Goal: Find specific page/section: Find specific page/section

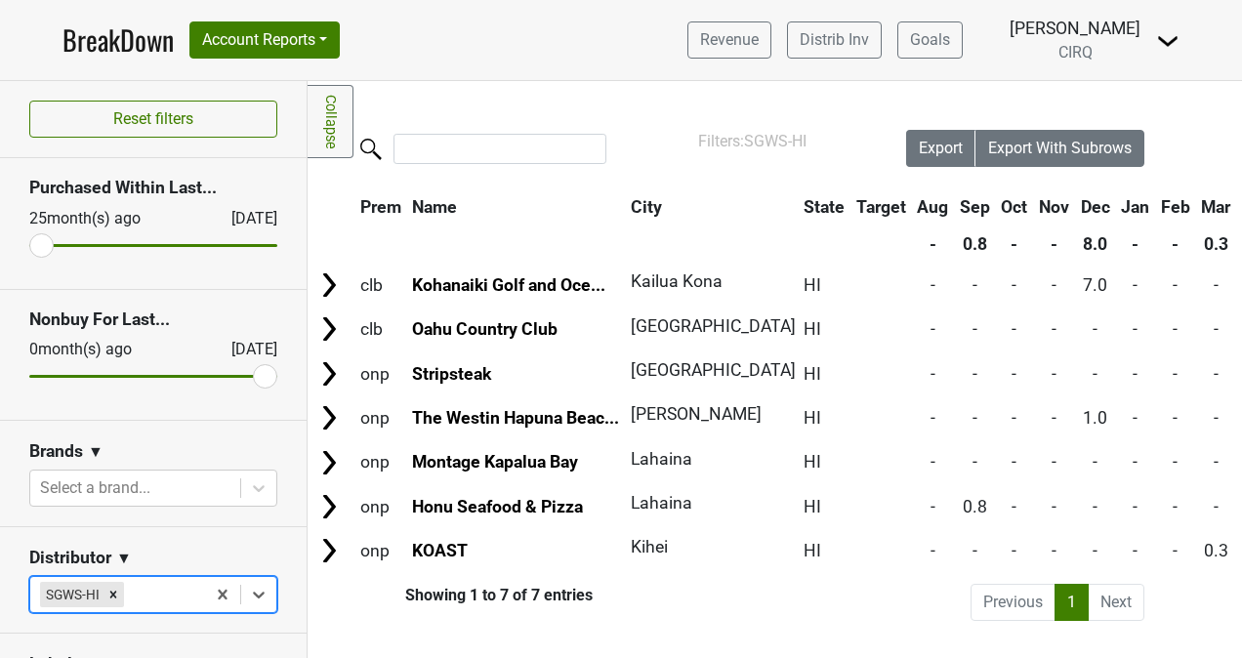
scroll to position [0, 352]
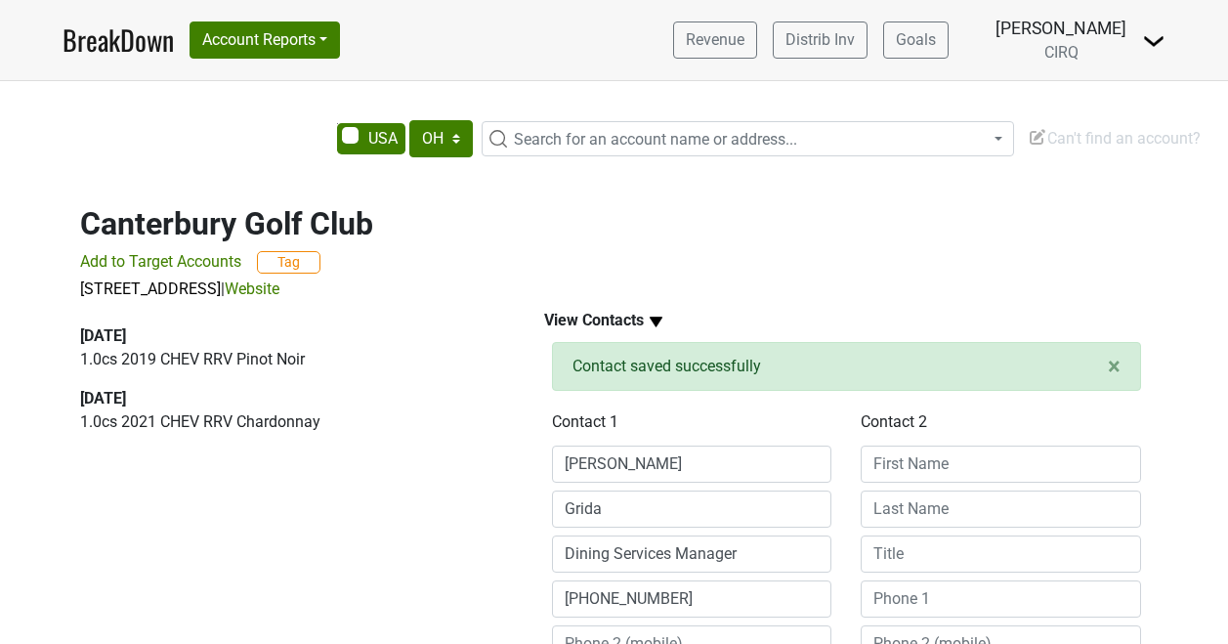
select select "OH"
click at [124, 49] on link "BreakDown" at bounding box center [118, 40] width 111 height 41
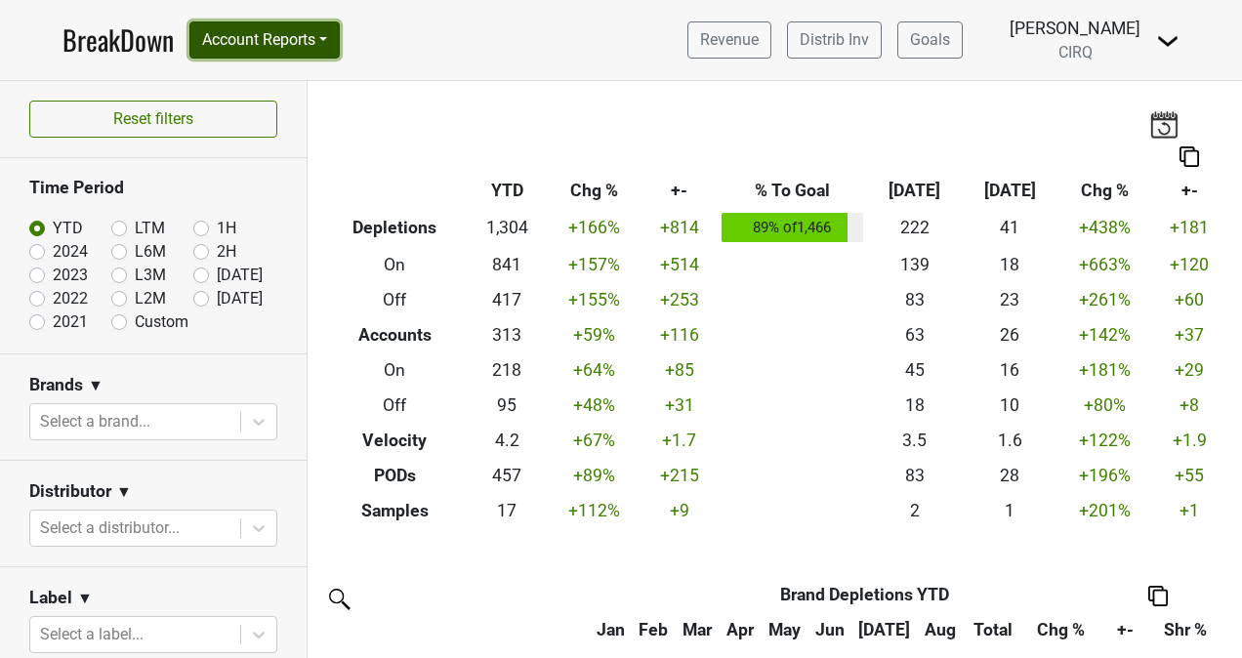
click at [289, 41] on button "Account Reports" at bounding box center [264, 39] width 150 height 37
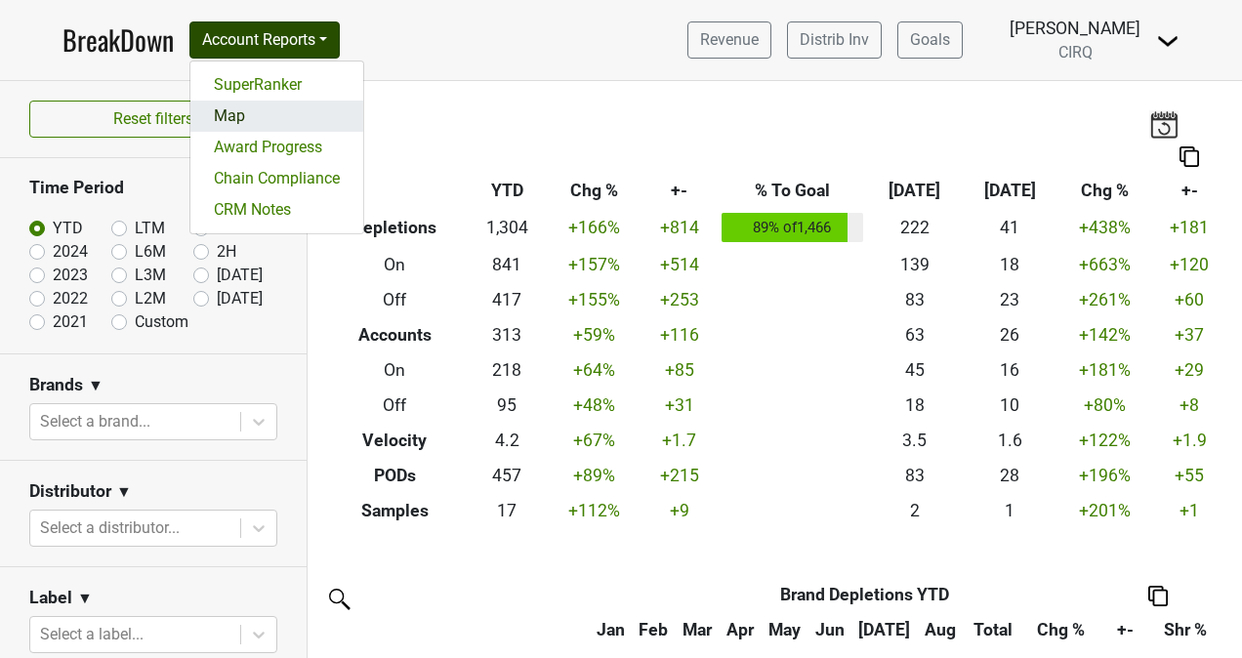
click at [275, 109] on link "Map" at bounding box center [276, 116] width 173 height 31
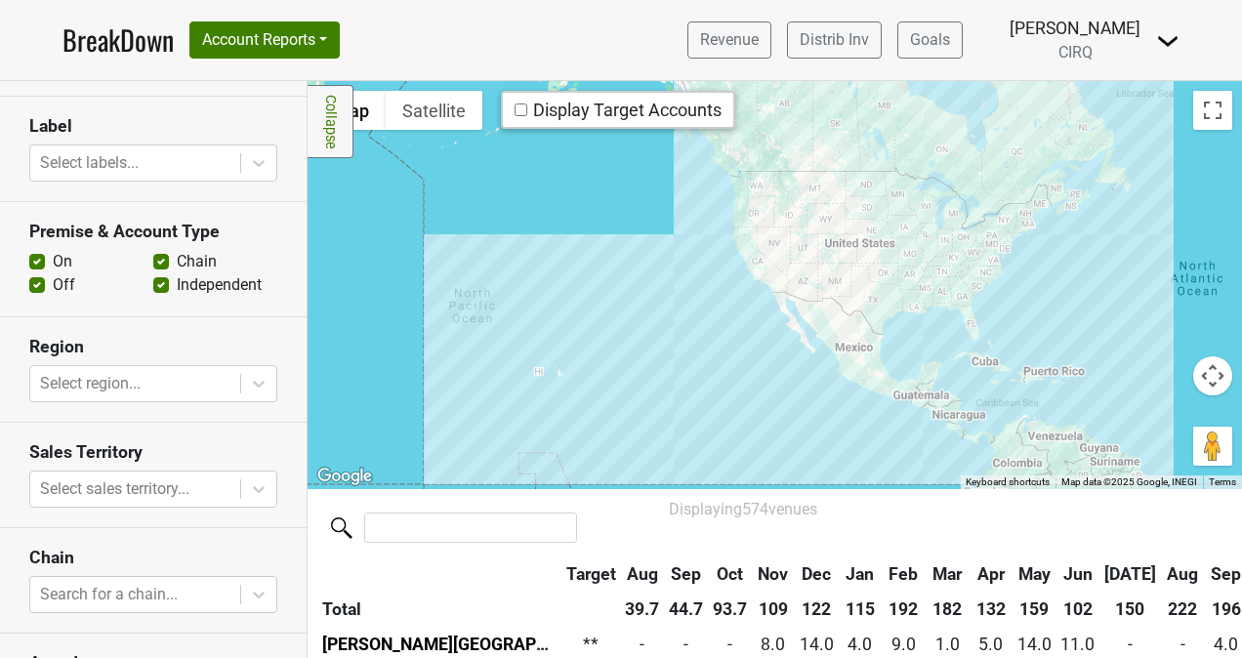
scroll to position [431, 0]
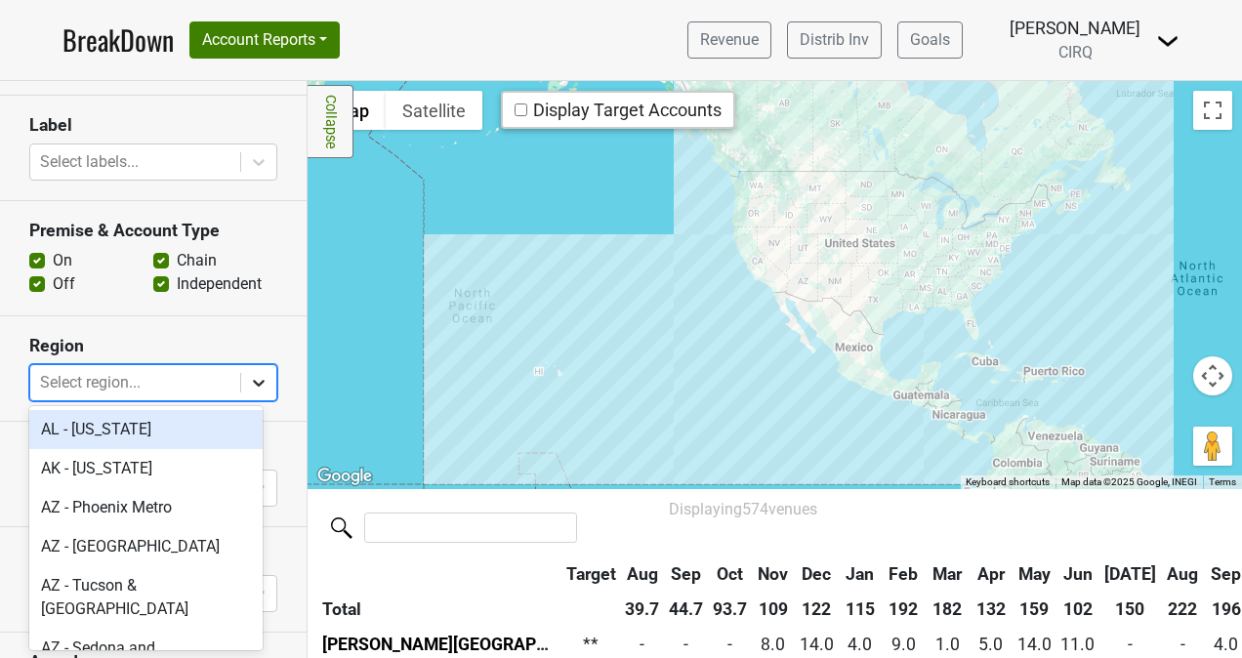
click at [249, 377] on icon at bounding box center [259, 383] width 20 height 20
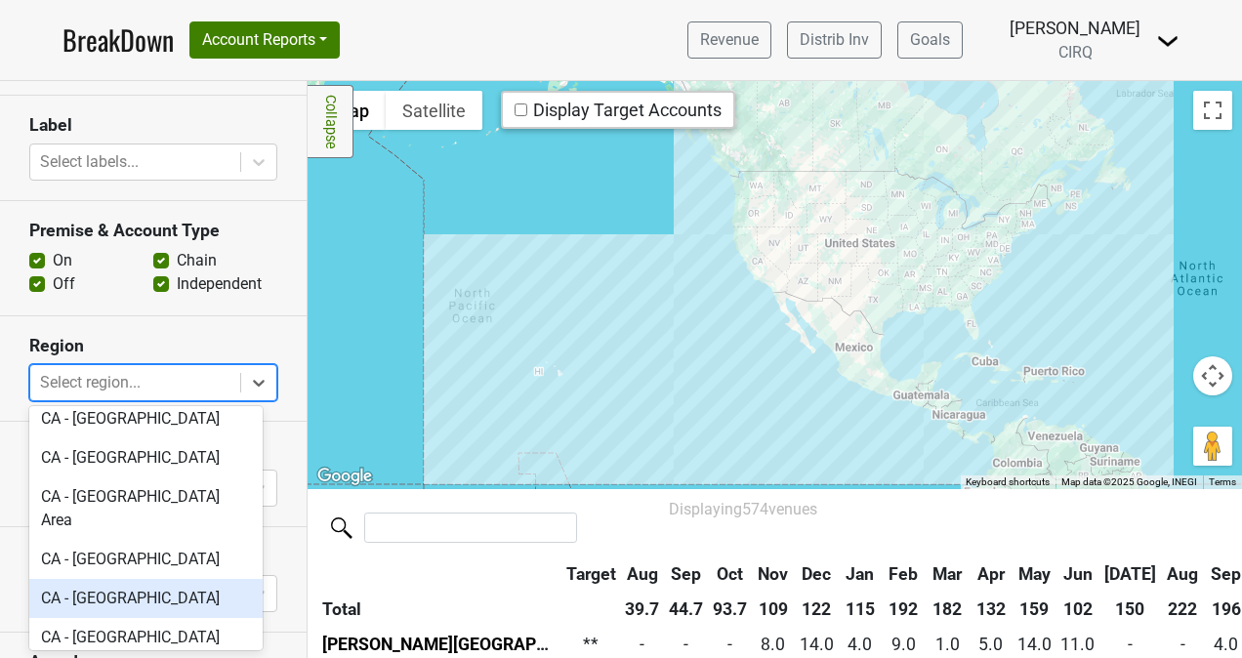
scroll to position [739, 0]
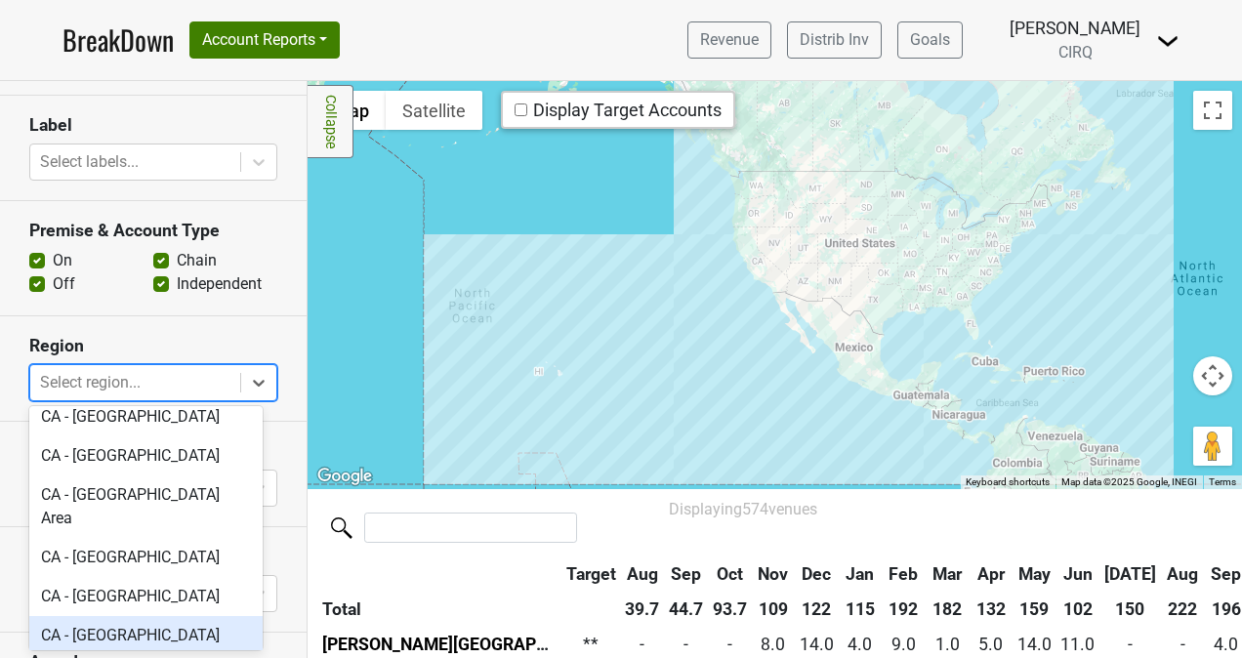
click at [155, 616] on div "CA - [GEOGRAPHIC_DATA]" at bounding box center [145, 635] width 233 height 39
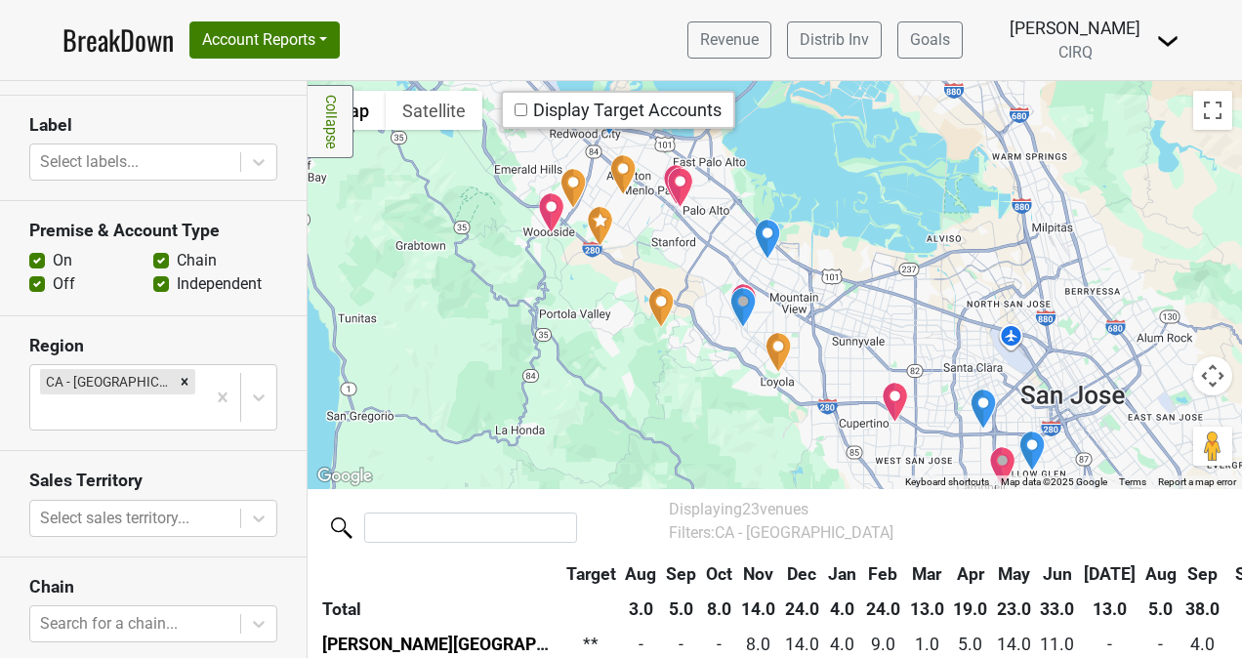
drag, startPoint x: 824, startPoint y: 369, endPoint x: 816, endPoint y: 454, distance: 85.3
click at [816, 454] on div at bounding box center [775, 285] width 935 height 408
click at [736, 284] on img "Rustic House Oyster Bar and Grill - Los Altos" at bounding box center [743, 303] width 27 height 41
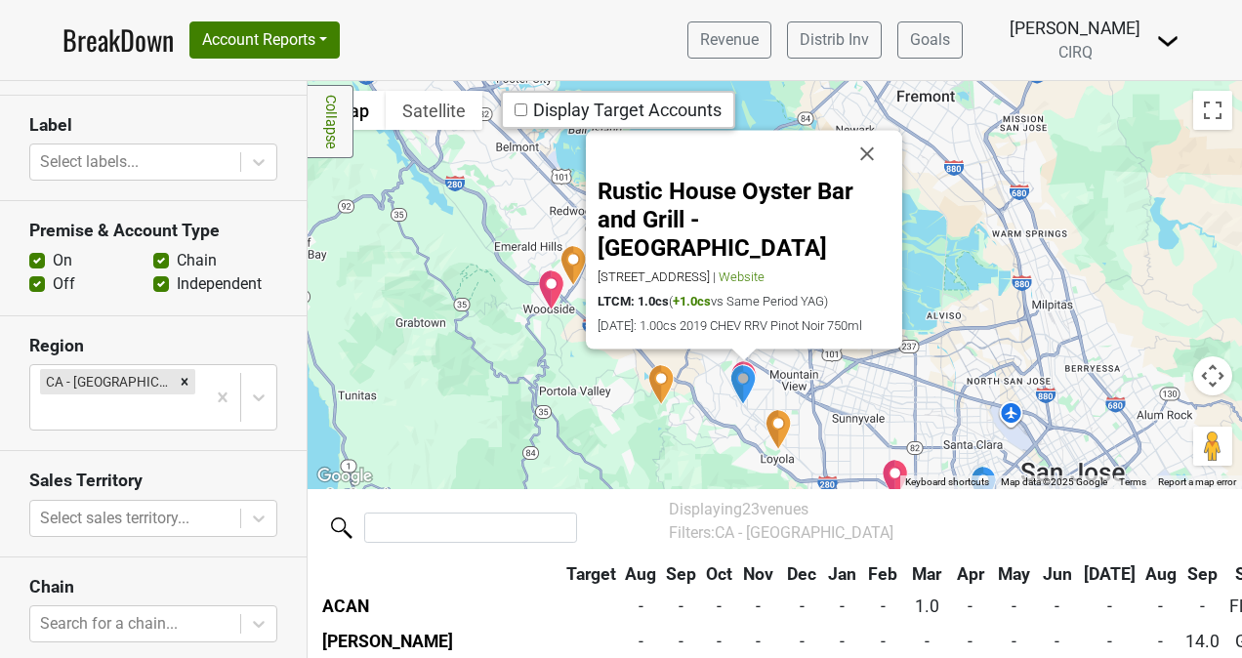
scroll to position [742, 0]
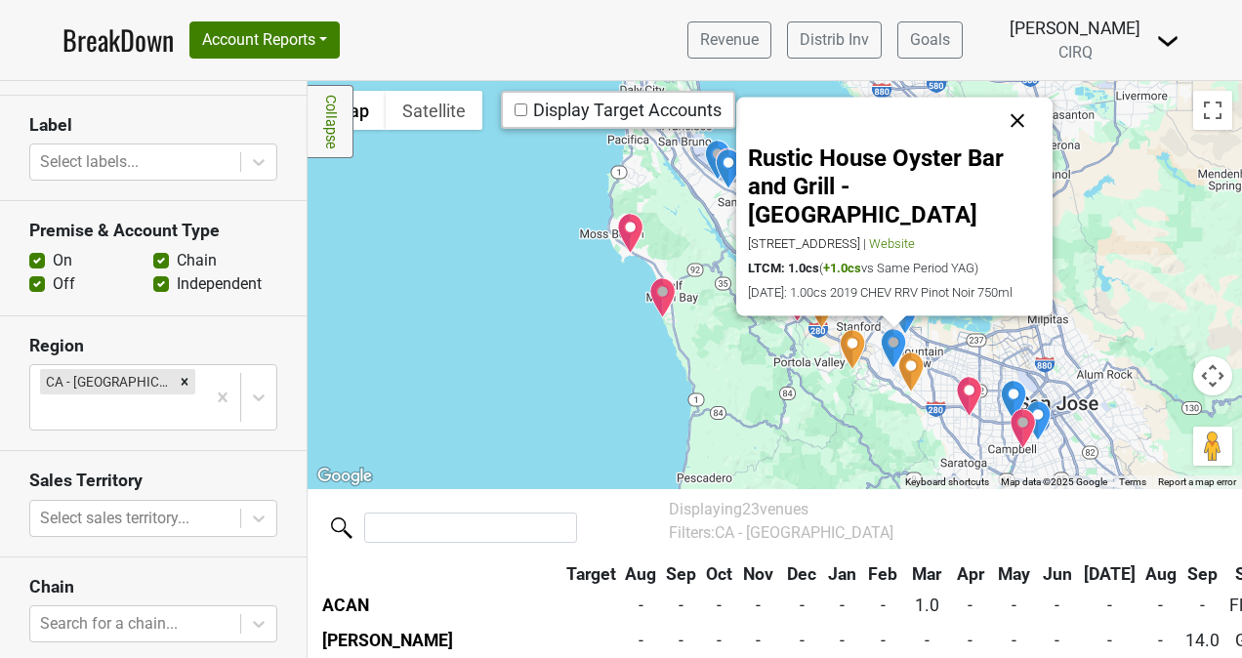
click at [1015, 127] on button "Close" at bounding box center [1017, 121] width 47 height 47
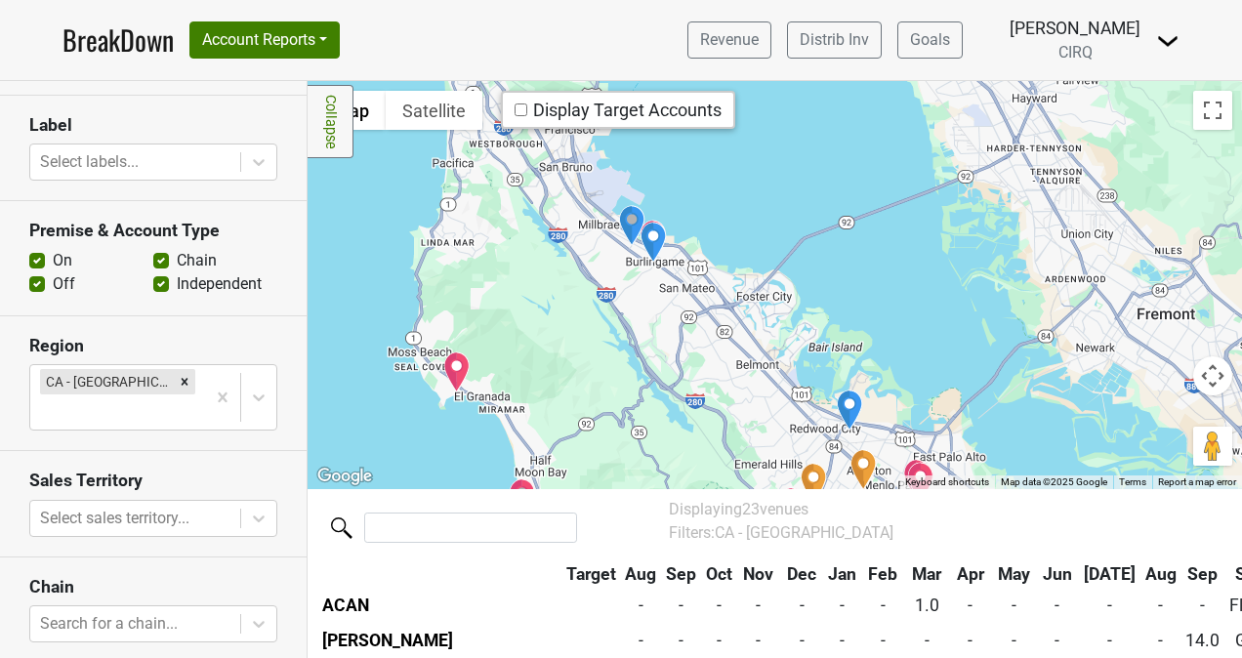
drag, startPoint x: 748, startPoint y: 305, endPoint x: 707, endPoint y: 445, distance: 146.5
click at [707, 445] on div at bounding box center [775, 285] width 935 height 408
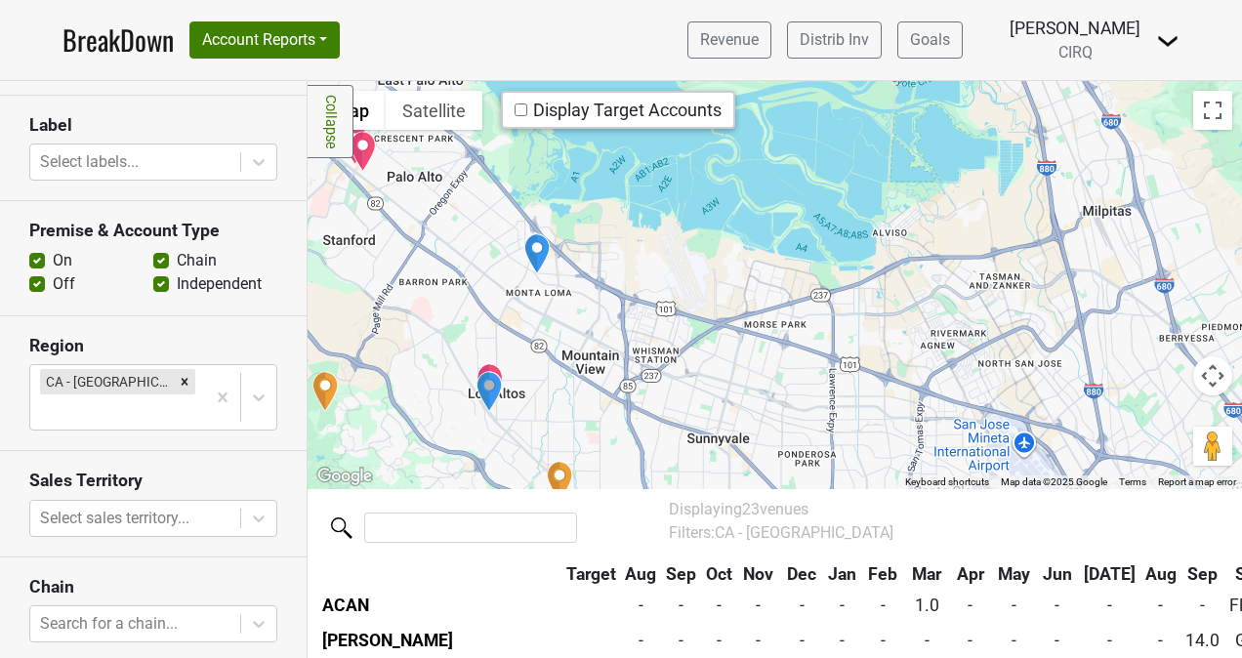
drag, startPoint x: 746, startPoint y: 403, endPoint x: -4, endPoint y: -54, distance: 878.3
click at [0, 0] on html "BreakDown Account Reports SuperRanker Map Award Progress Chain Compliance CRM N…" at bounding box center [621, 329] width 1242 height 658
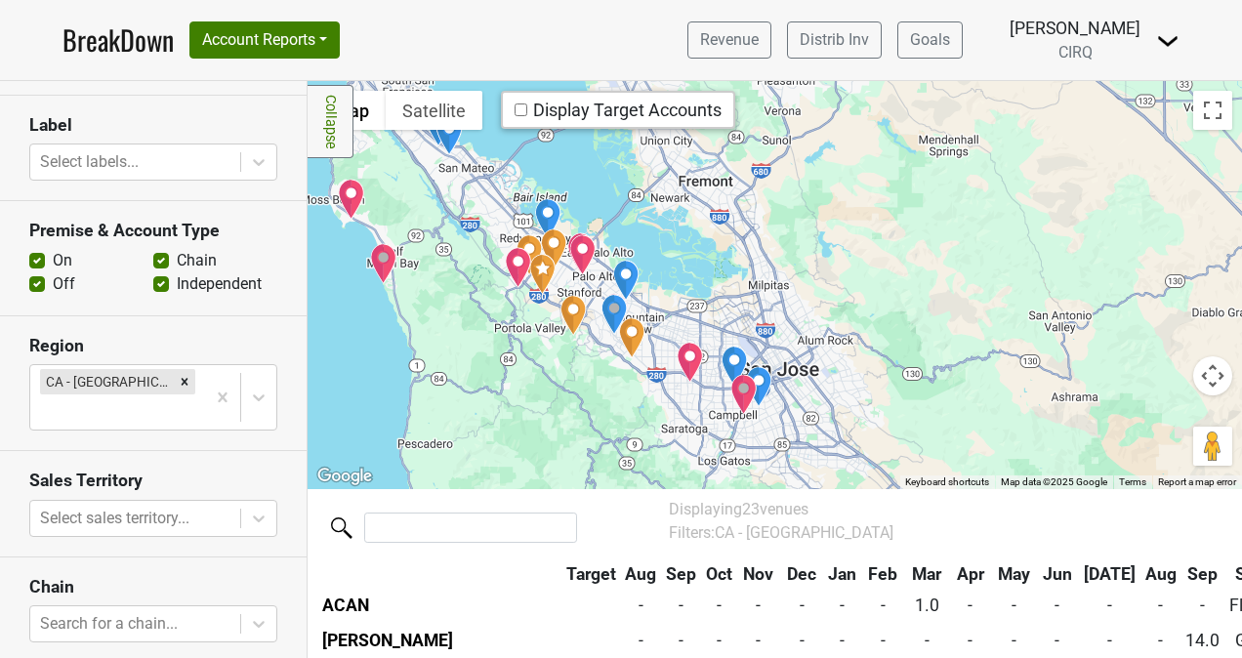
drag, startPoint x: 711, startPoint y: 346, endPoint x: 716, endPoint y: 357, distance: 12.7
click at [721, 357] on img "Vintage Wine Merchants" at bounding box center [734, 366] width 27 height 41
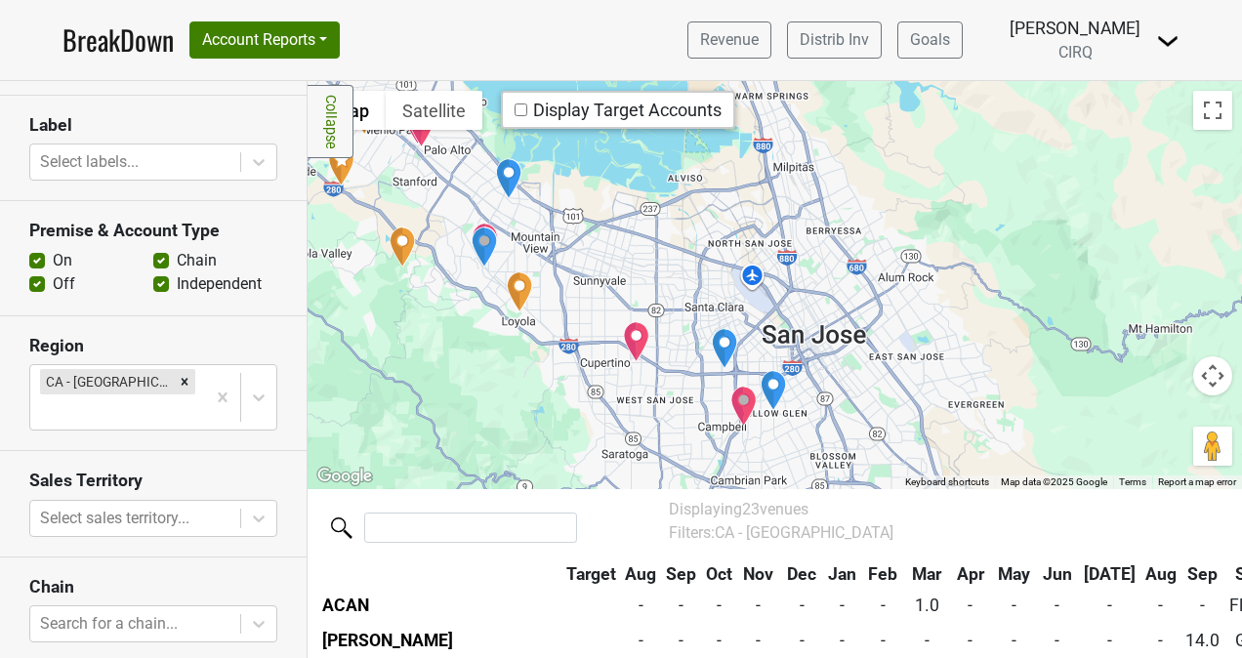
click at [730, 401] on img "Be.Steak.A" at bounding box center [743, 406] width 27 height 41
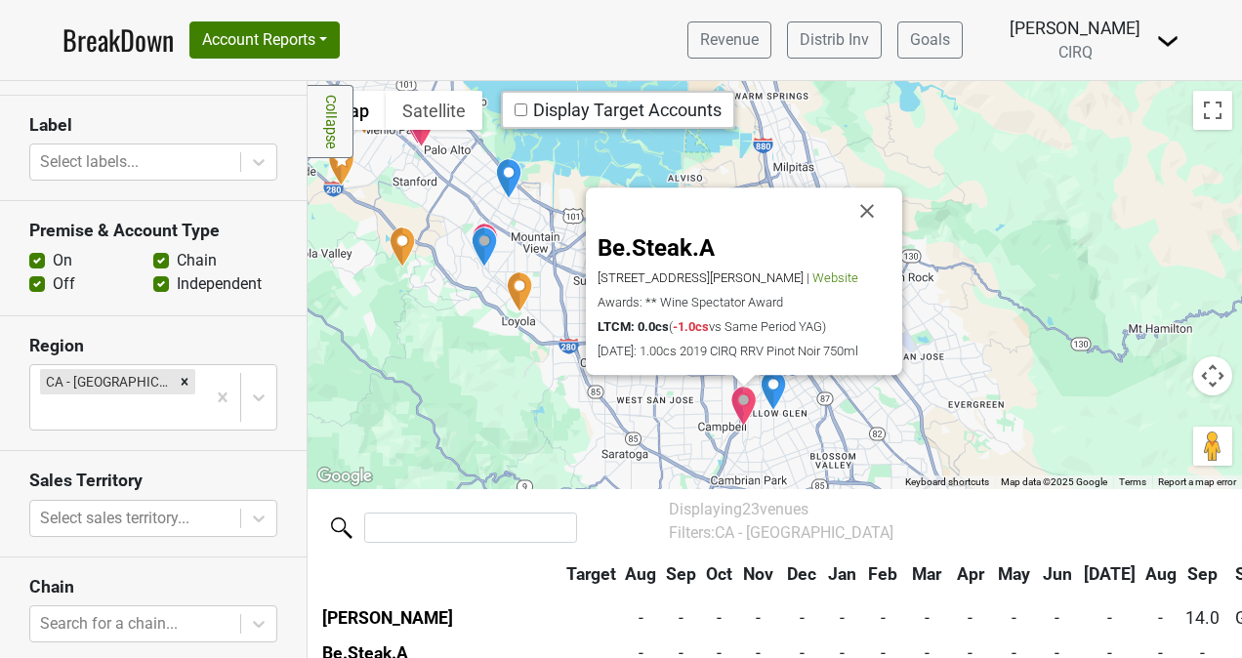
click at [619, 459] on div "Be.Steak.A [STREET_ADDRESS][PERSON_NAME] | Website Awards: ** Wine Spectator Aw…" at bounding box center [775, 285] width 935 height 408
click at [863, 188] on button "Close" at bounding box center [867, 211] width 47 height 47
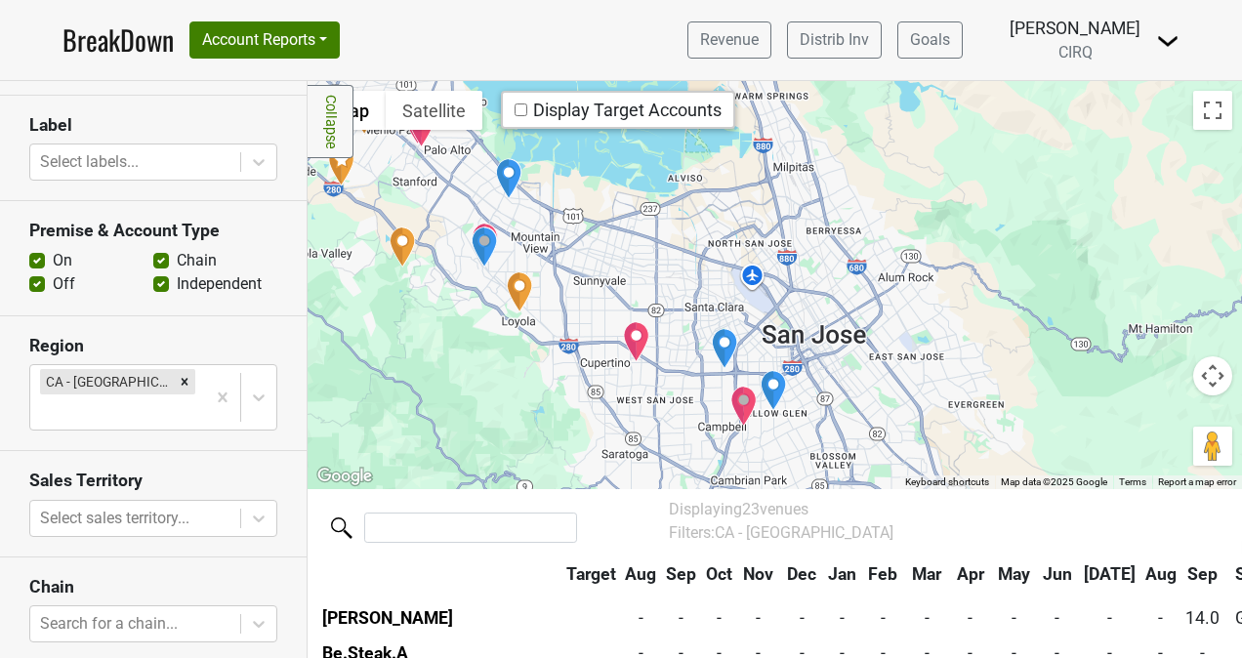
click at [772, 396] on img "Joseph George" at bounding box center [773, 390] width 27 height 41
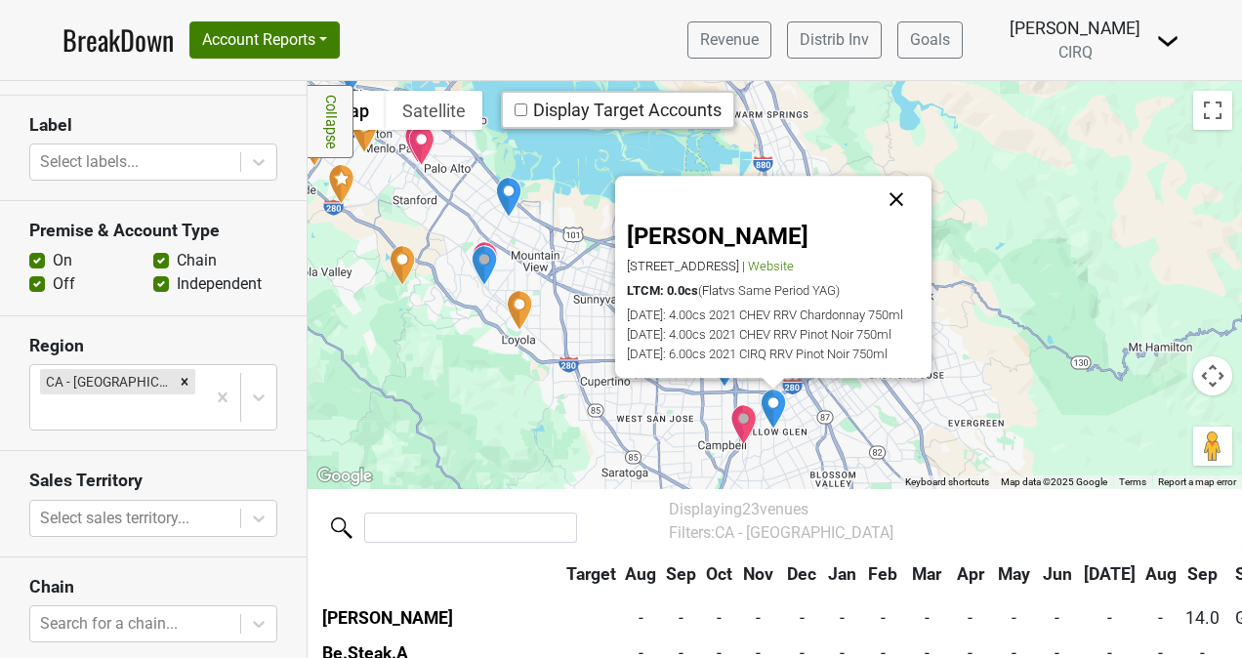
click at [897, 177] on button "Close" at bounding box center [896, 200] width 47 height 47
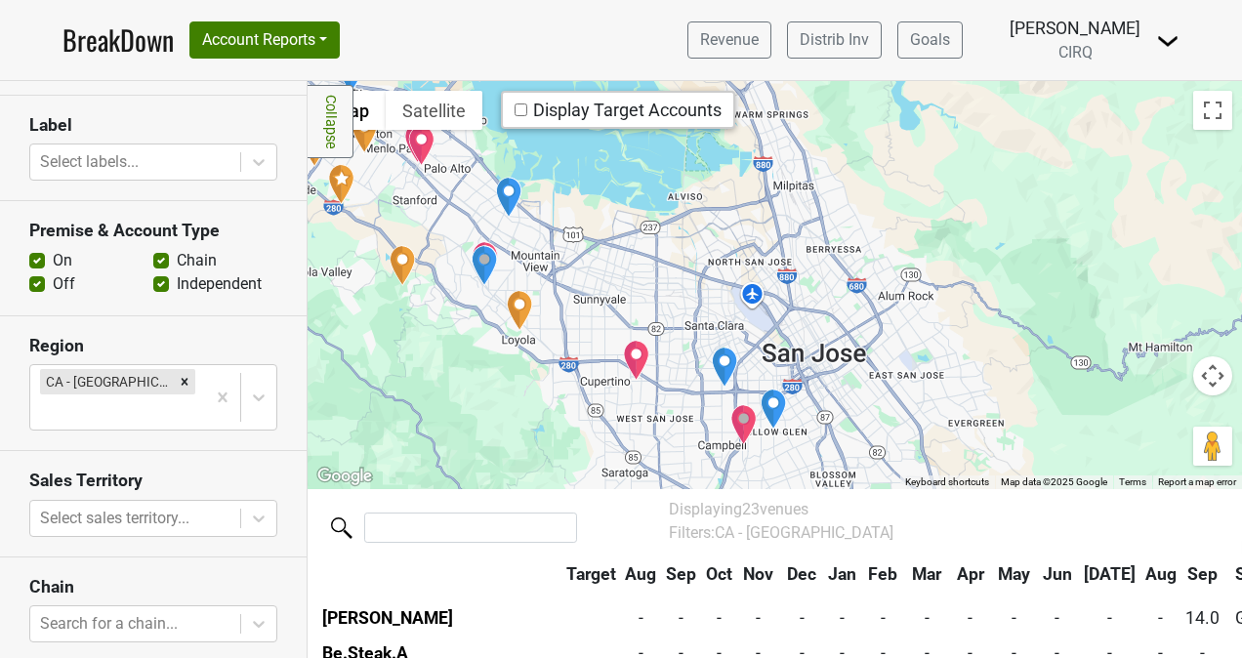
click at [728, 365] on img "Vintage Wine Merchants" at bounding box center [724, 367] width 27 height 41
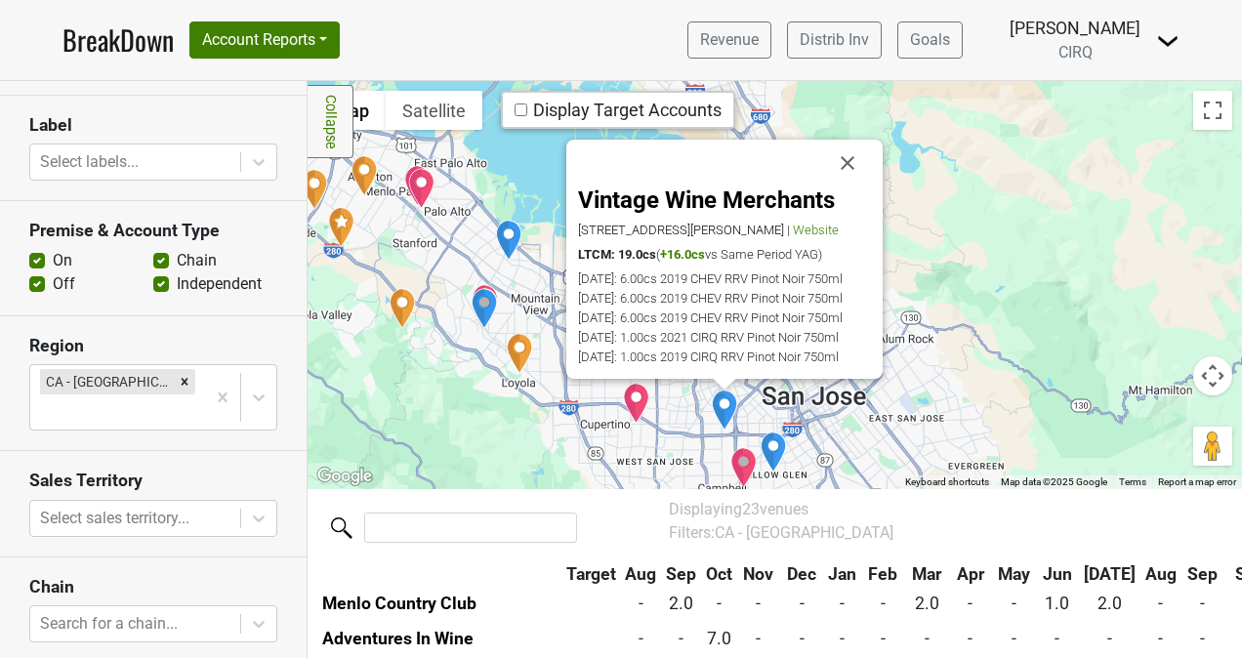
scroll to position [180, 0]
click at [714, 279] on div "[DATE]: 6.00cs 2019 CHEV RRV Pinot Noir 750ml" at bounding box center [724, 278] width 293 height 15
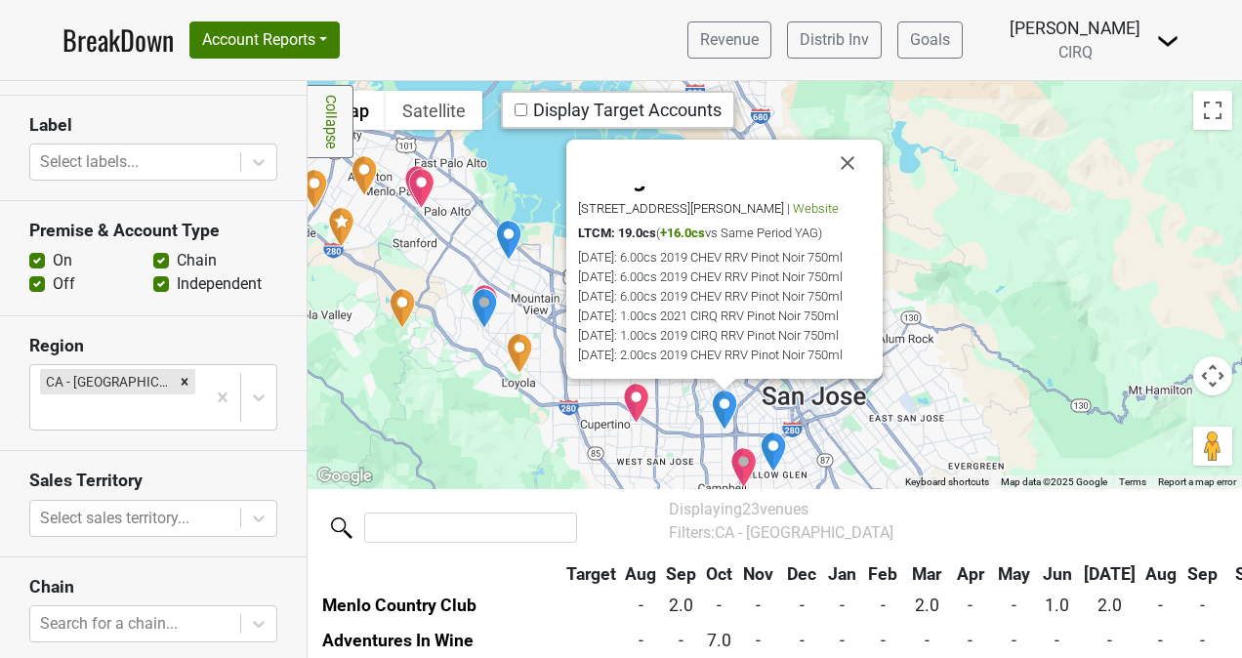
scroll to position [41, 0]
click at [852, 170] on button "Close" at bounding box center [847, 163] width 47 height 47
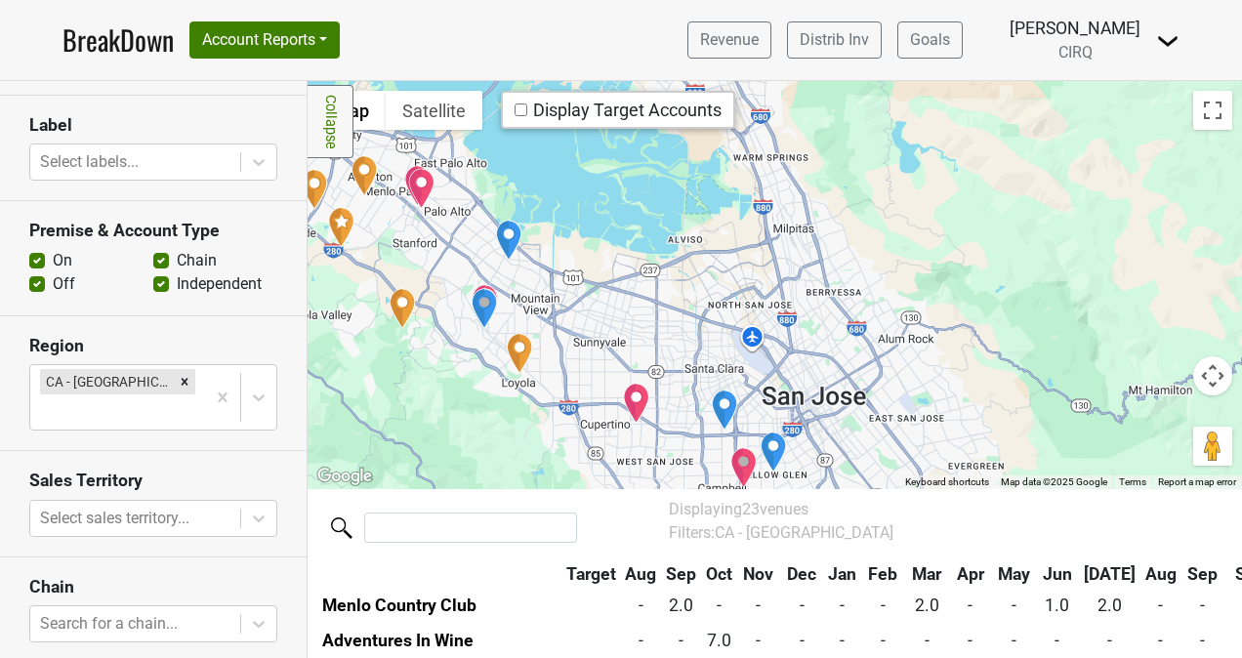
click at [625, 420] on img "Alexander's Steakhouse" at bounding box center [636, 403] width 27 height 41
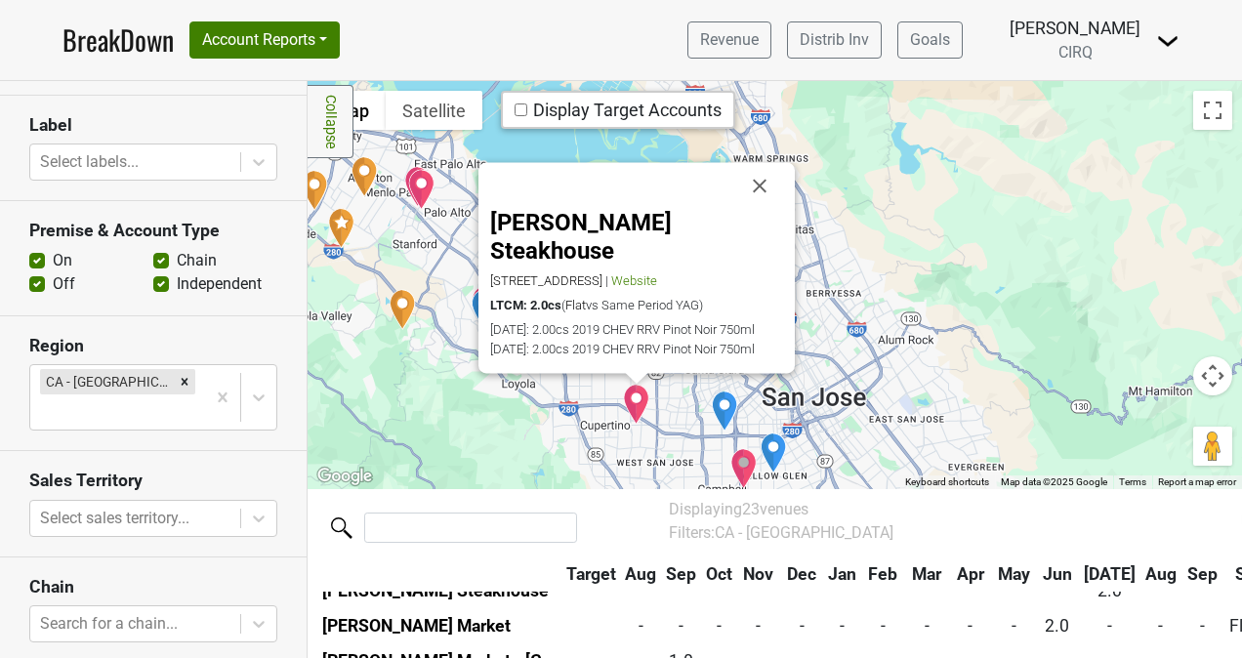
scroll to position [602, 0]
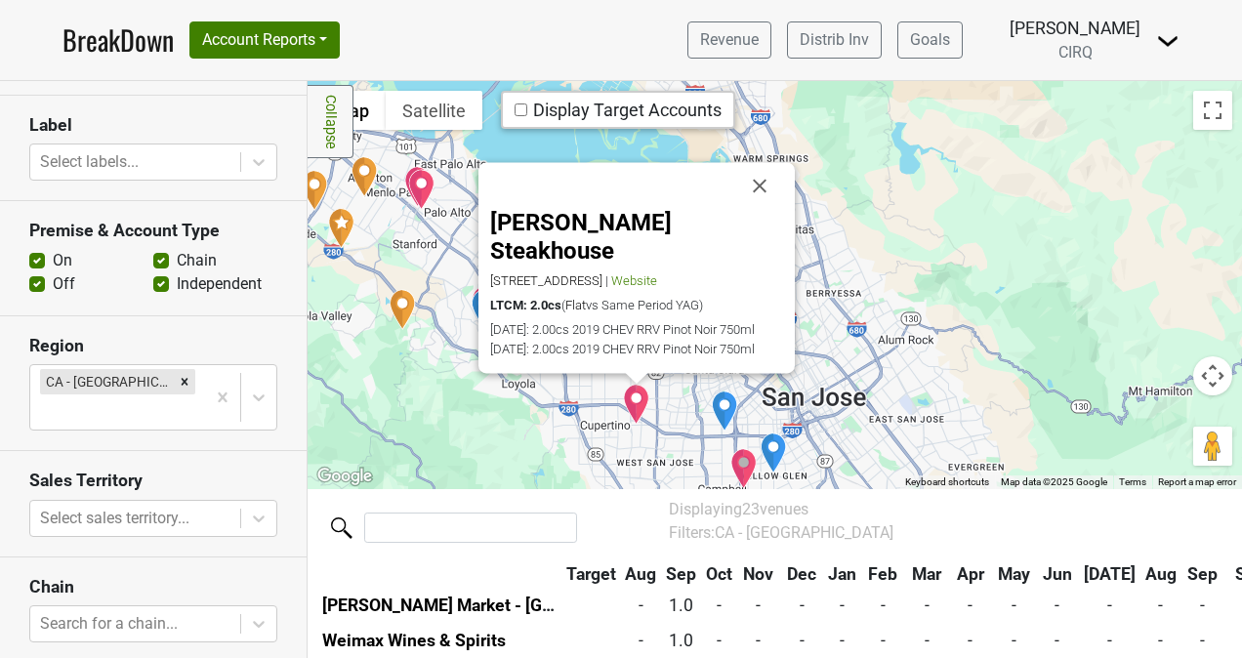
click at [483, 443] on div "[PERSON_NAME] Steakhouse [STREET_ADDRESS] | Website LTCM: 2.0cs ( Flat vs Same …" at bounding box center [775, 285] width 935 height 408
click at [748, 174] on button "Close" at bounding box center [759, 186] width 47 height 47
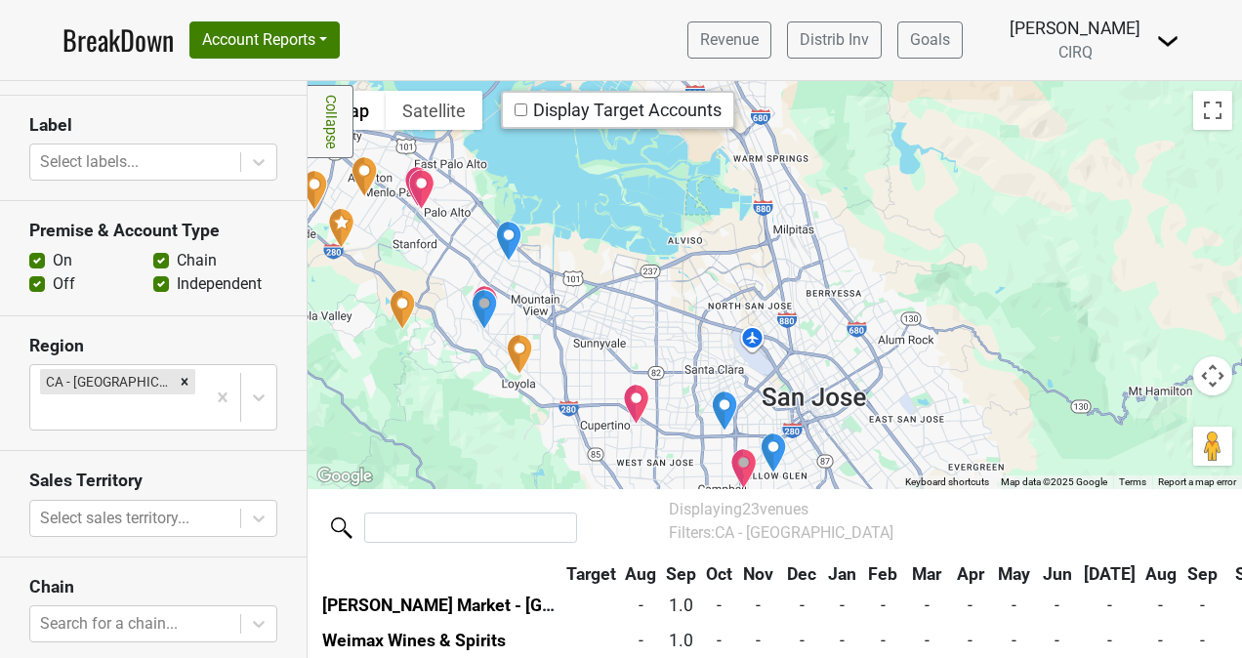
click at [524, 361] on img "Los Altos Golf & Country Club" at bounding box center [520, 354] width 26 height 41
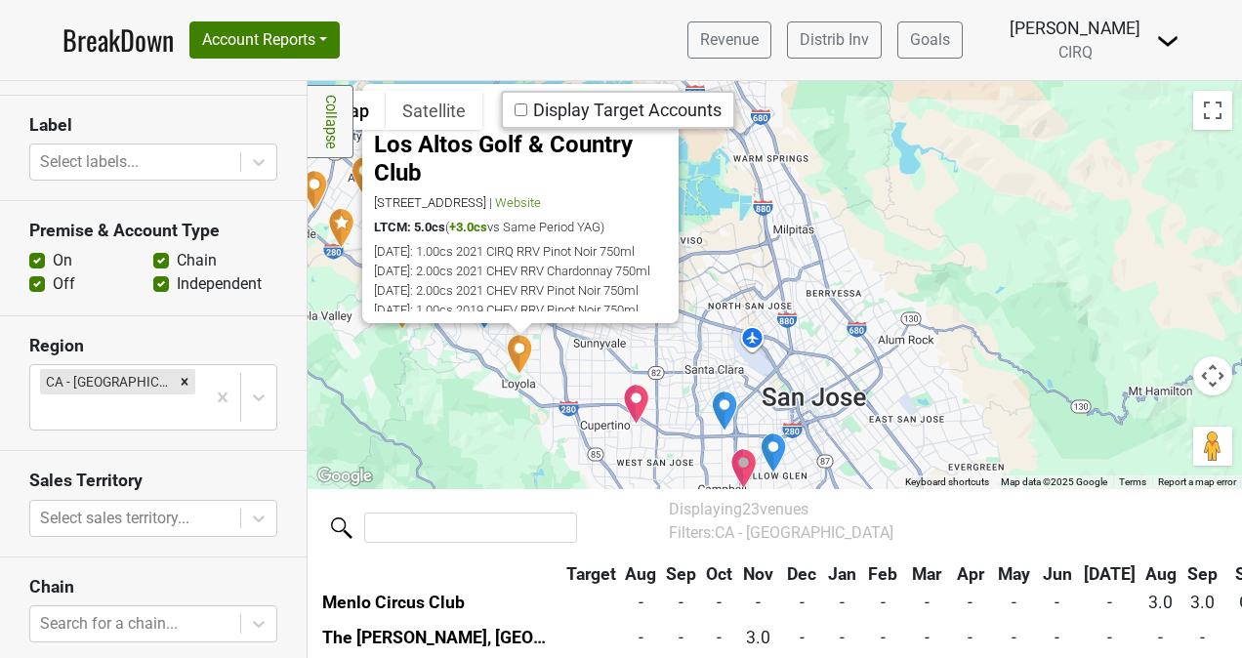
scroll to position [461, 0]
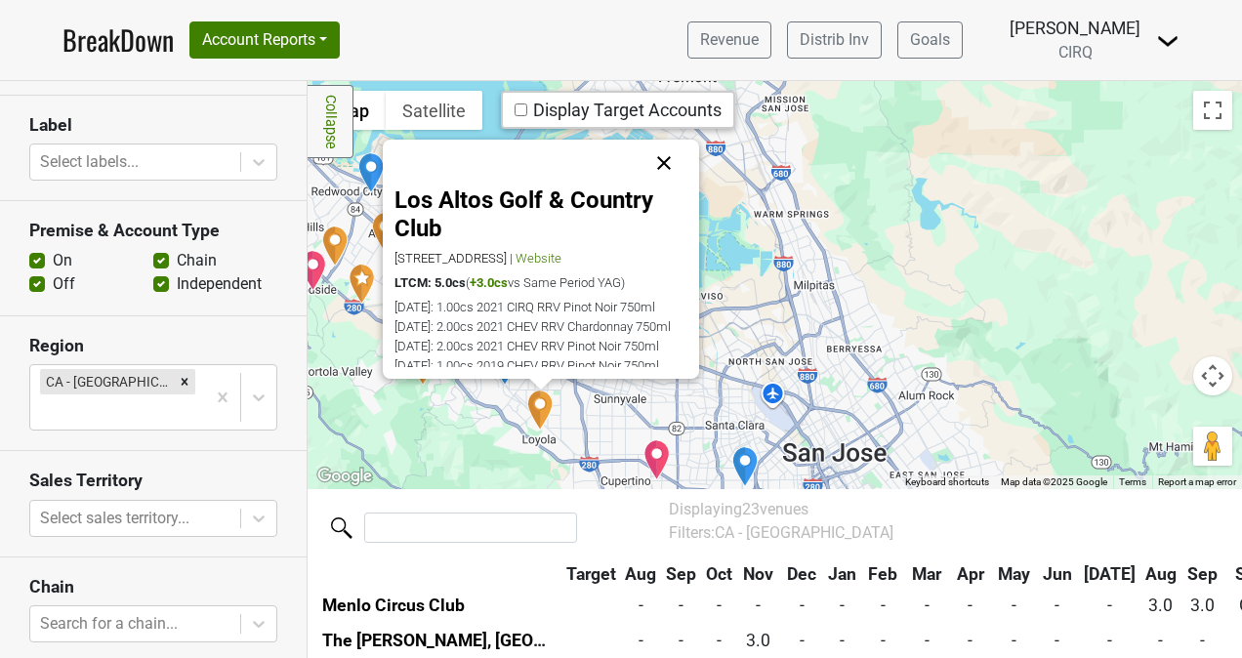
click at [664, 161] on button "Close" at bounding box center [664, 163] width 47 height 47
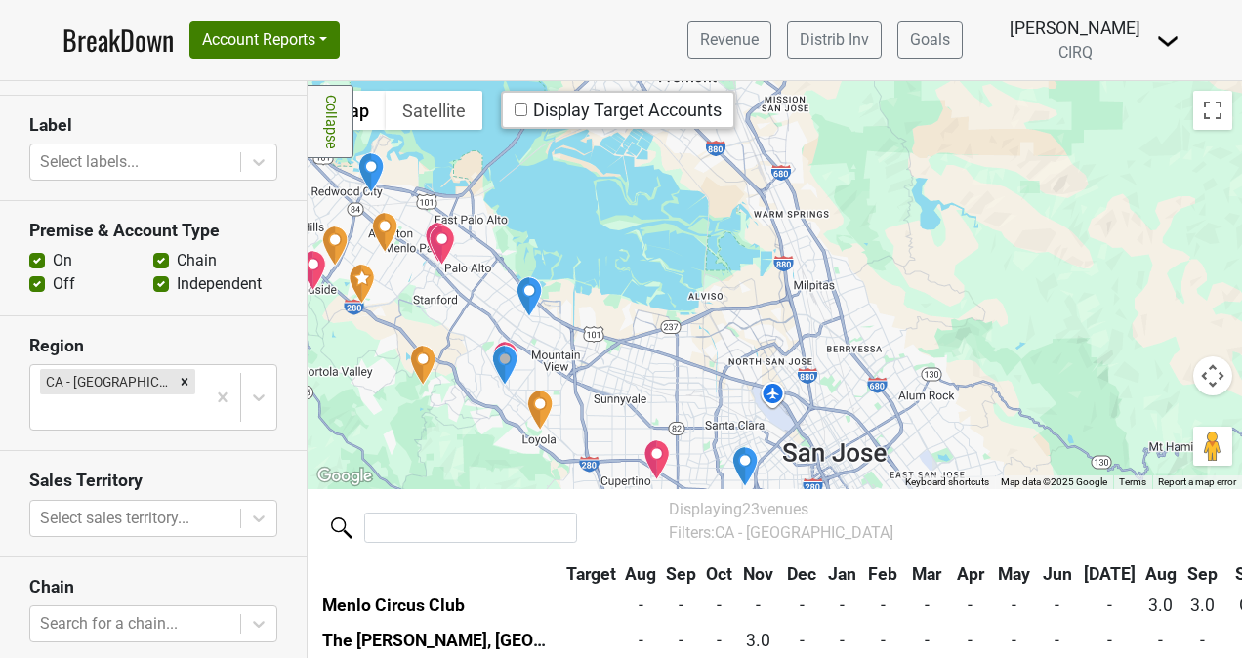
click at [496, 361] on img "Draeger's Market - Los Altos" at bounding box center [504, 365] width 27 height 41
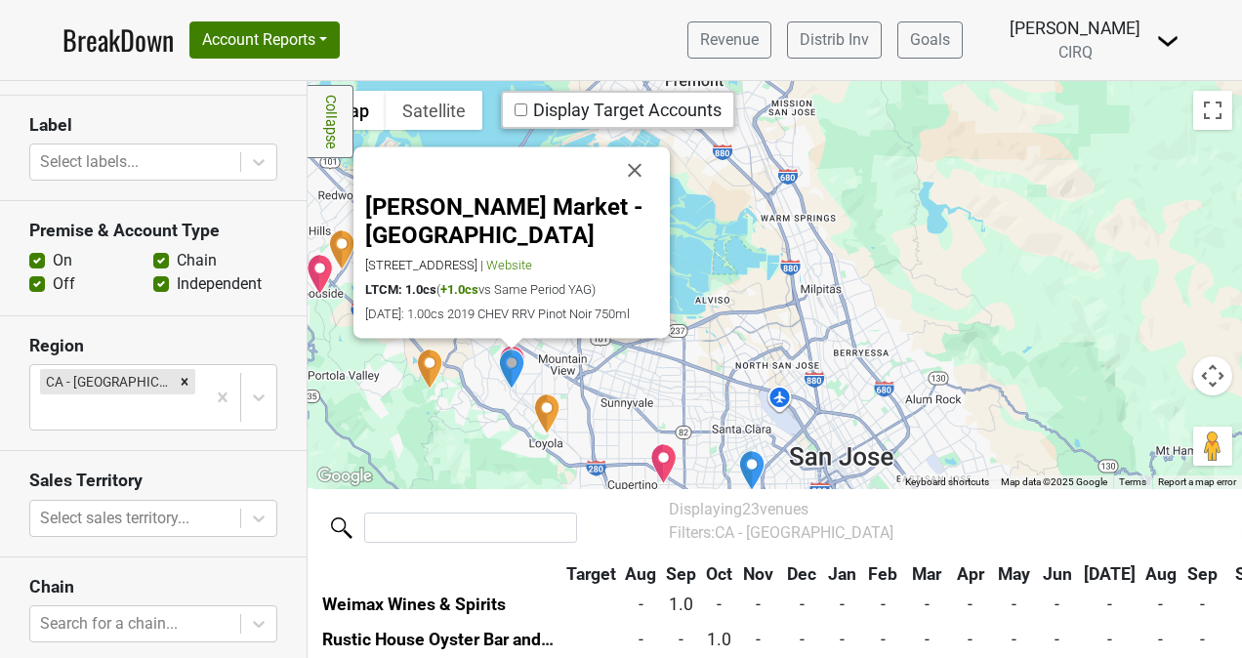
scroll to position [672, 0]
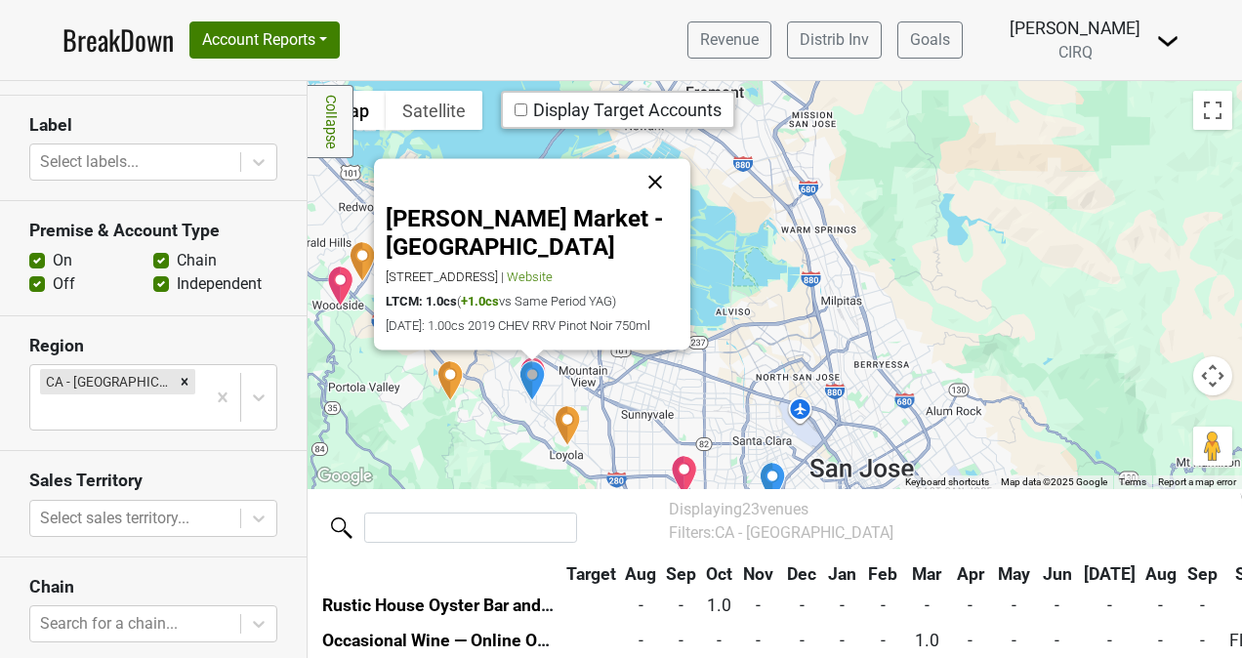
click at [646, 159] on button "Close" at bounding box center [655, 182] width 47 height 47
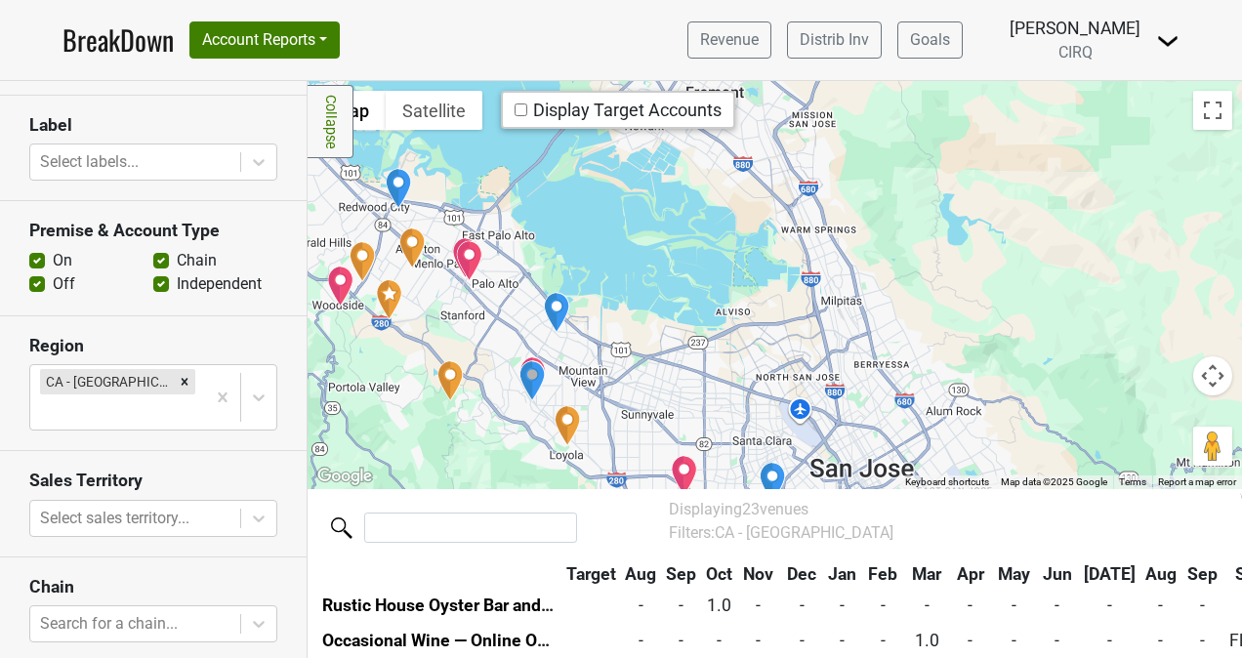
click at [529, 357] on img "Rustic House Oyster Bar and Grill - Los Altos" at bounding box center [533, 376] width 27 height 41
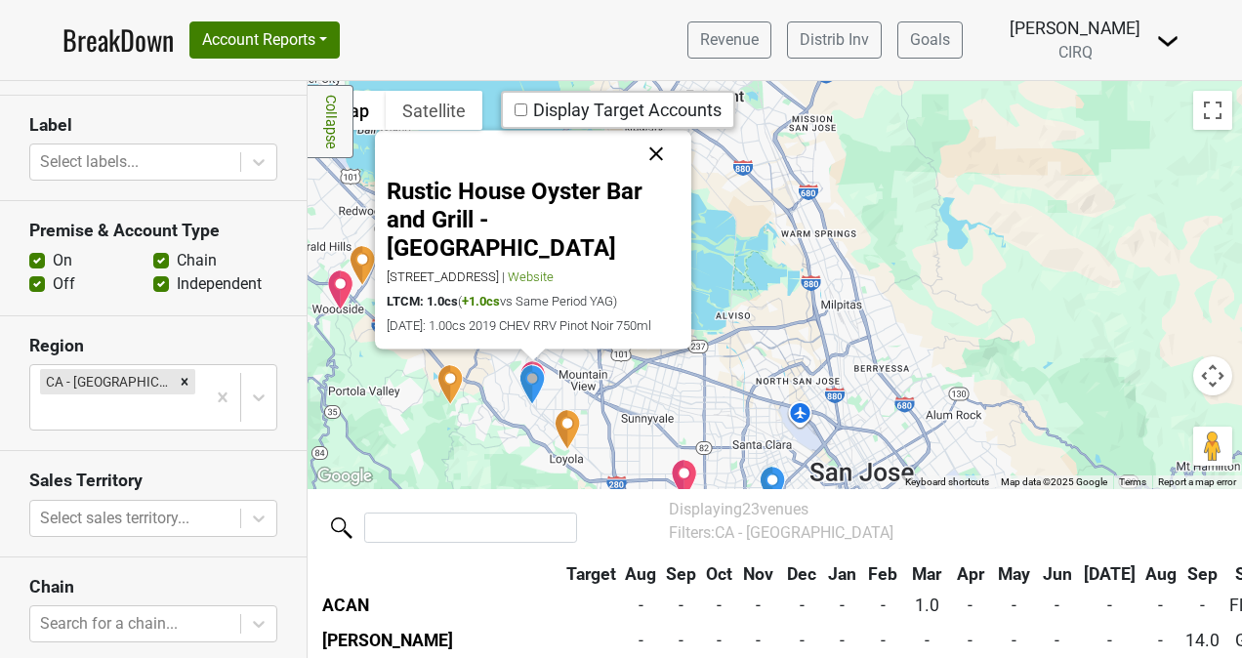
click at [648, 173] on button "Close" at bounding box center [656, 154] width 47 height 47
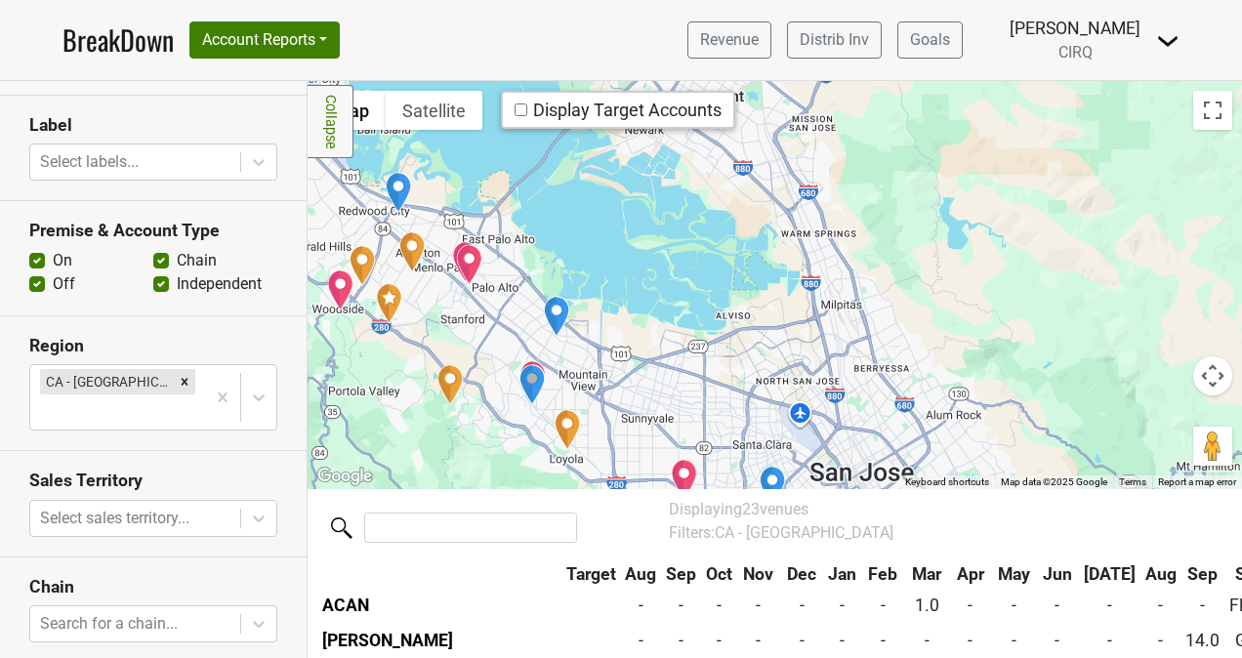
click at [545, 319] on img "Artisan Wine Depot" at bounding box center [556, 316] width 27 height 41
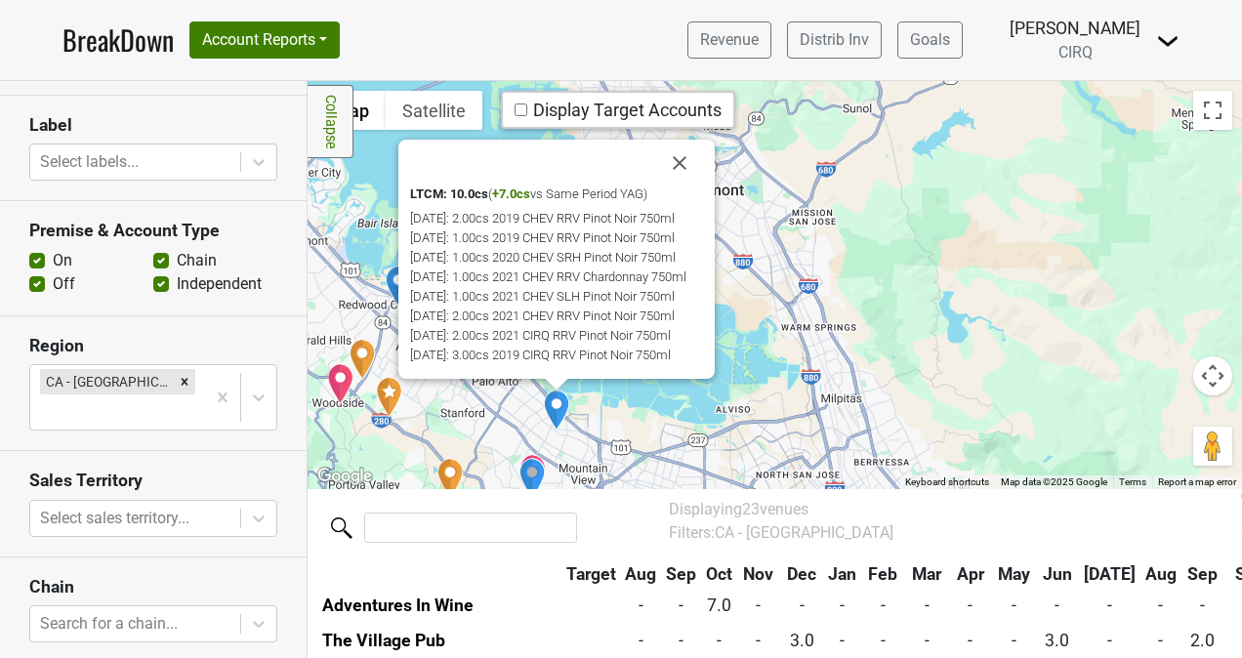
scroll to position [0, 0]
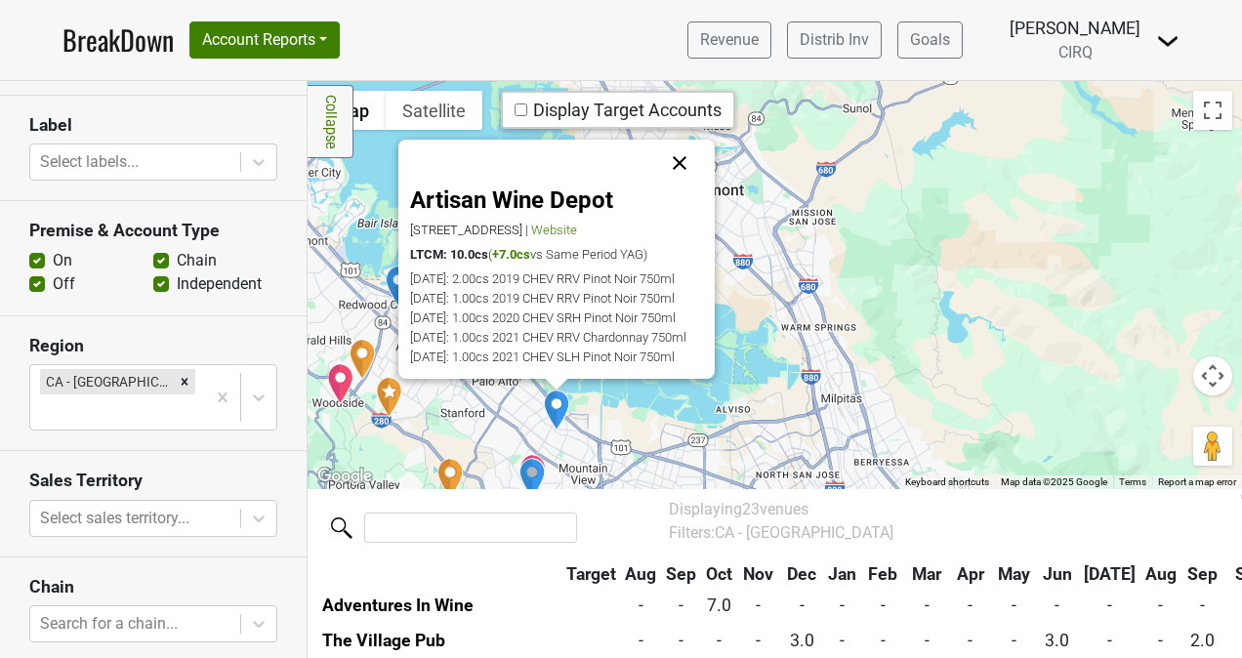
click at [680, 160] on button "Close" at bounding box center [679, 163] width 47 height 47
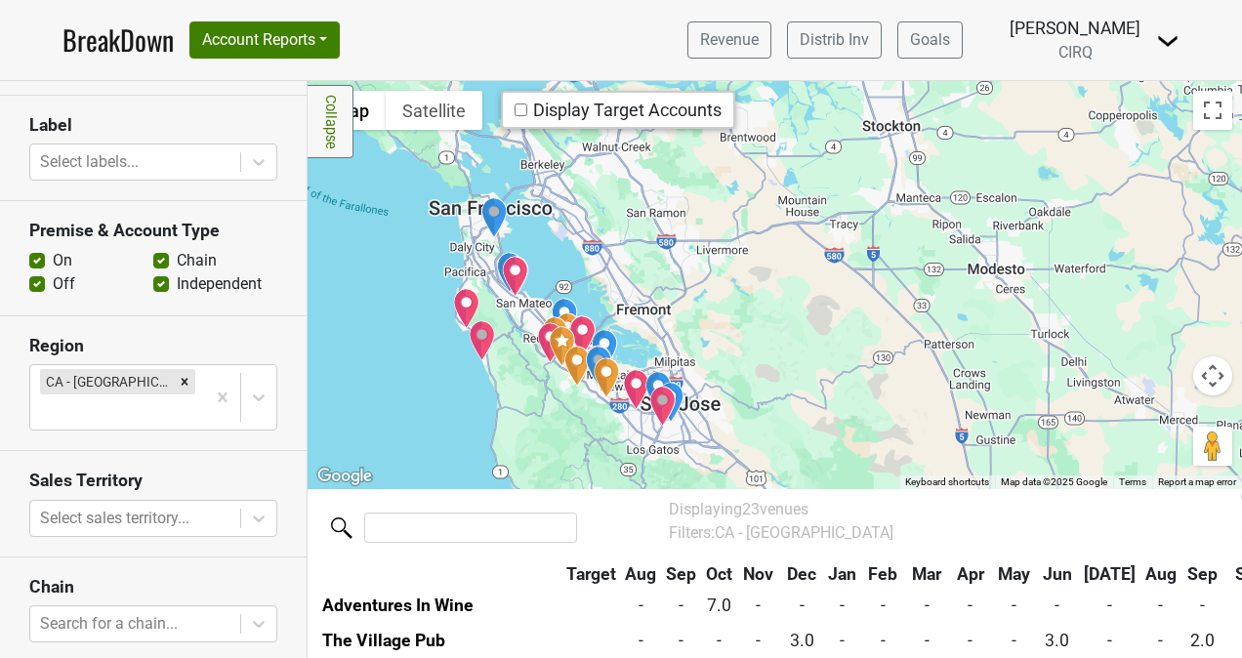
click at [657, 385] on img "Joseph George" at bounding box center [670, 402] width 27 height 41
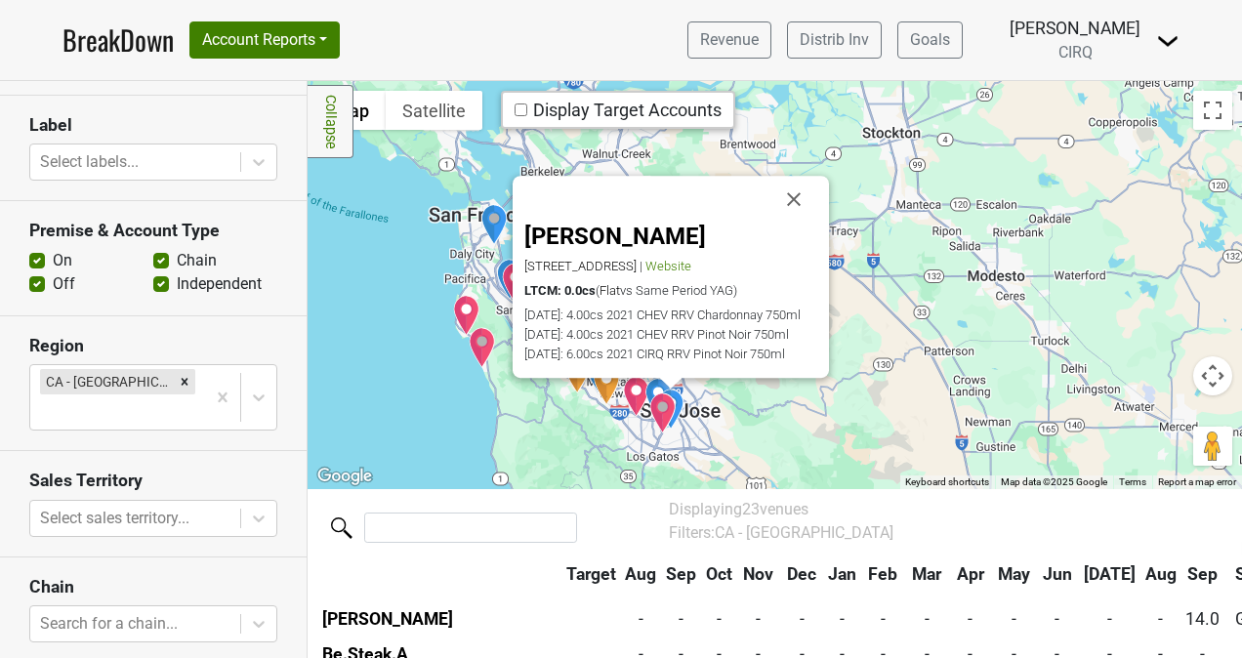
scroll to position [779, 0]
click at [666, 394] on img "Be.Steak.A" at bounding box center [662, 413] width 27 height 41
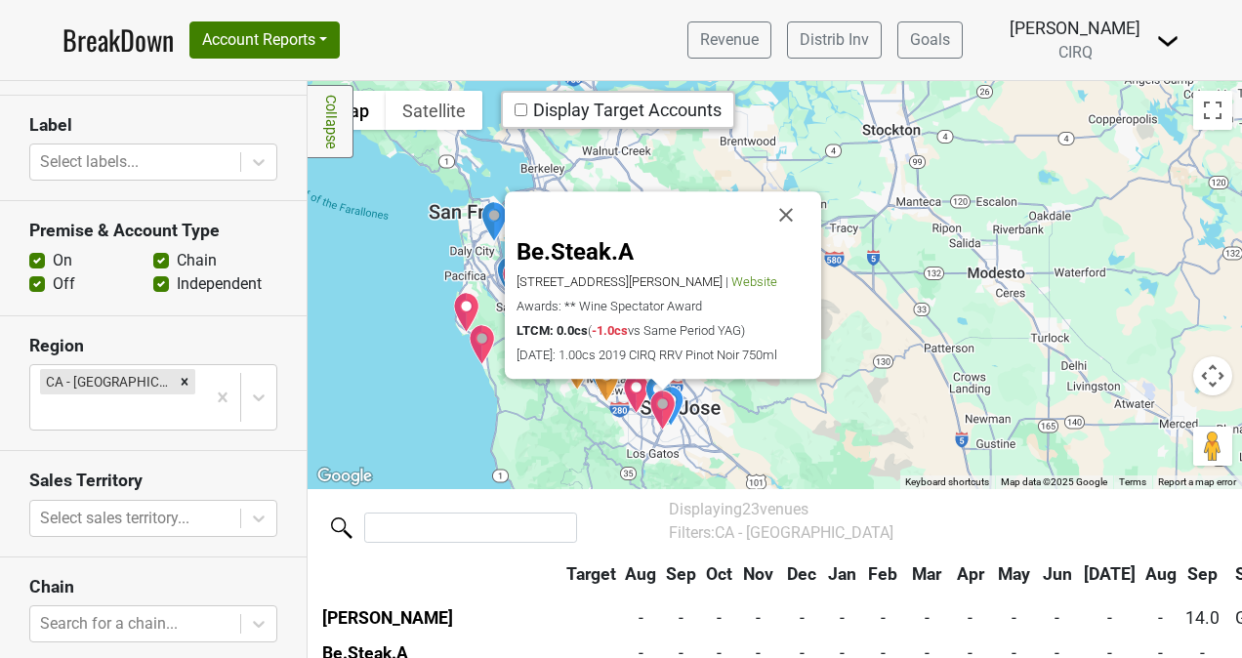
click at [670, 394] on img "Joseph George" at bounding box center [670, 406] width 27 height 41
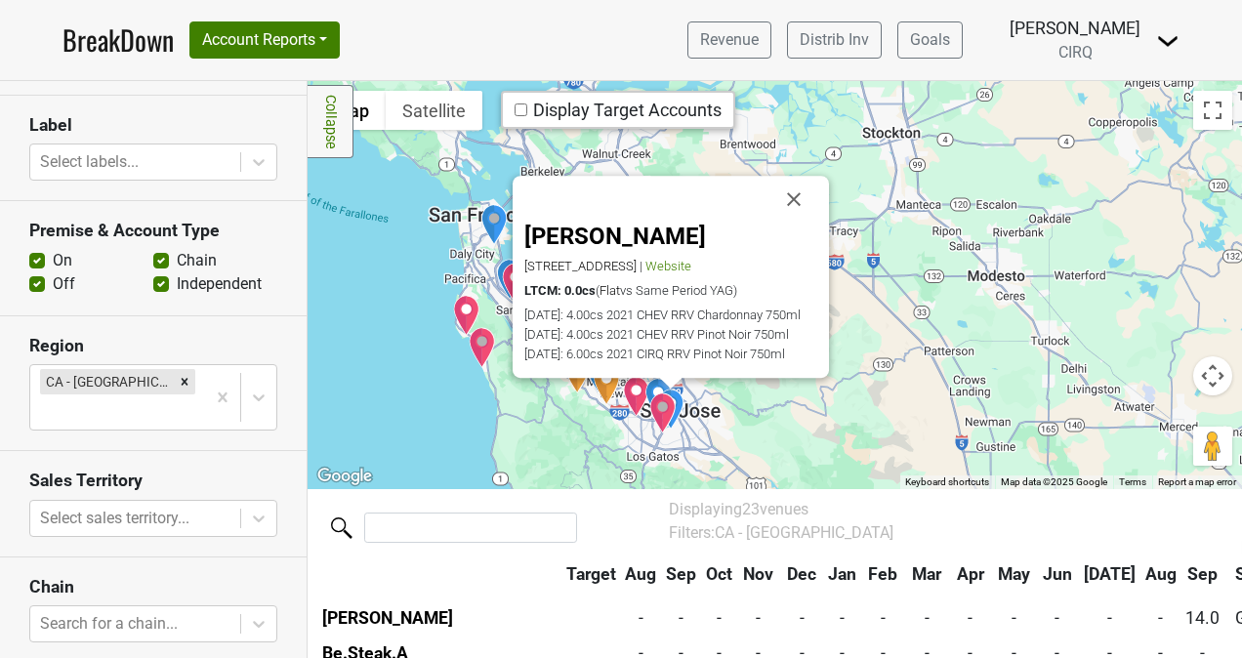
click at [645, 391] on img "Vintage Wine Merchants" at bounding box center [658, 398] width 27 height 41
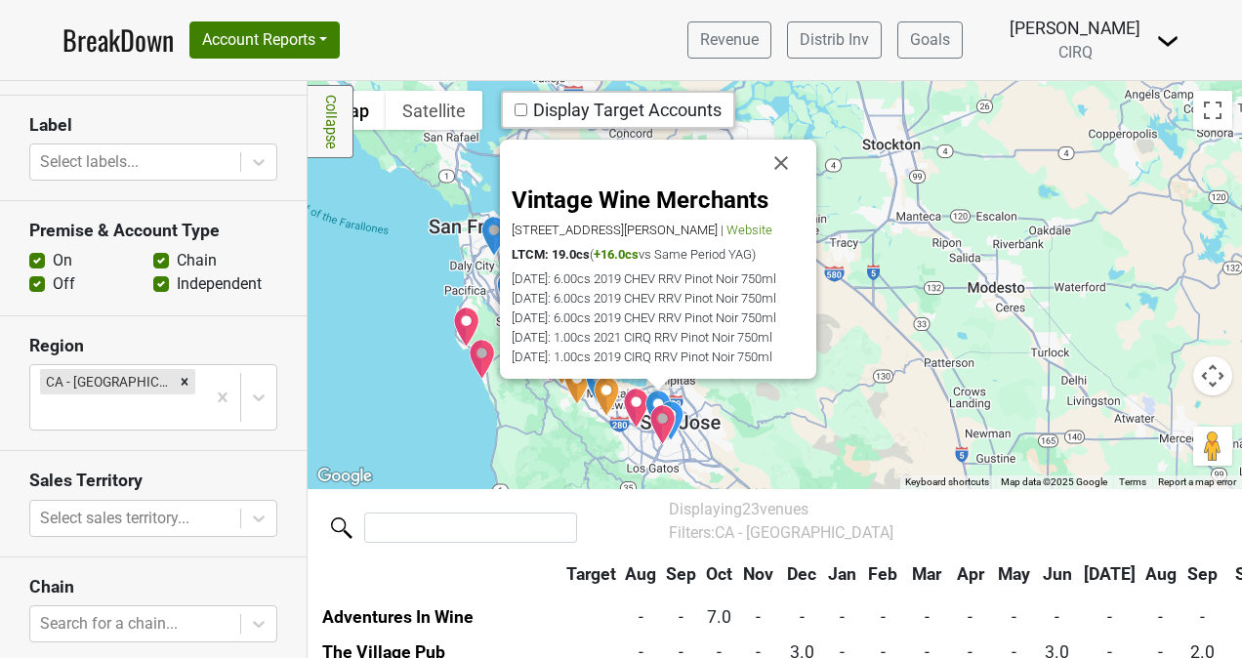
scroll to position [180, 0]
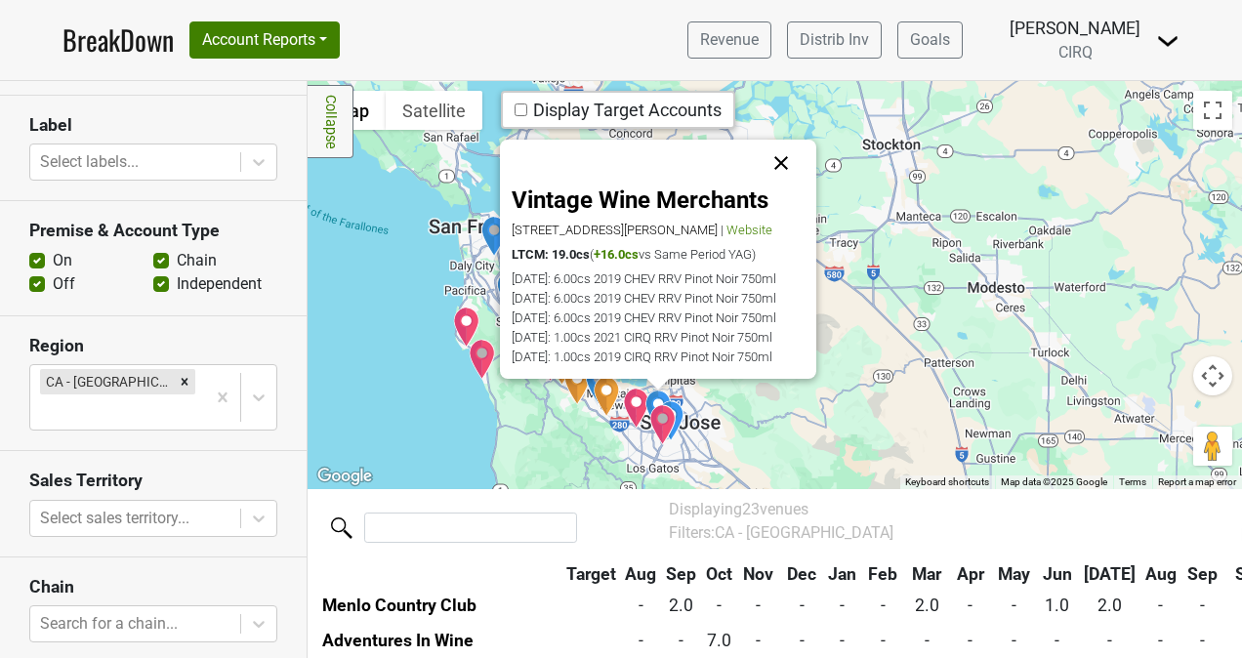
click at [785, 160] on button "Close" at bounding box center [781, 163] width 47 height 47
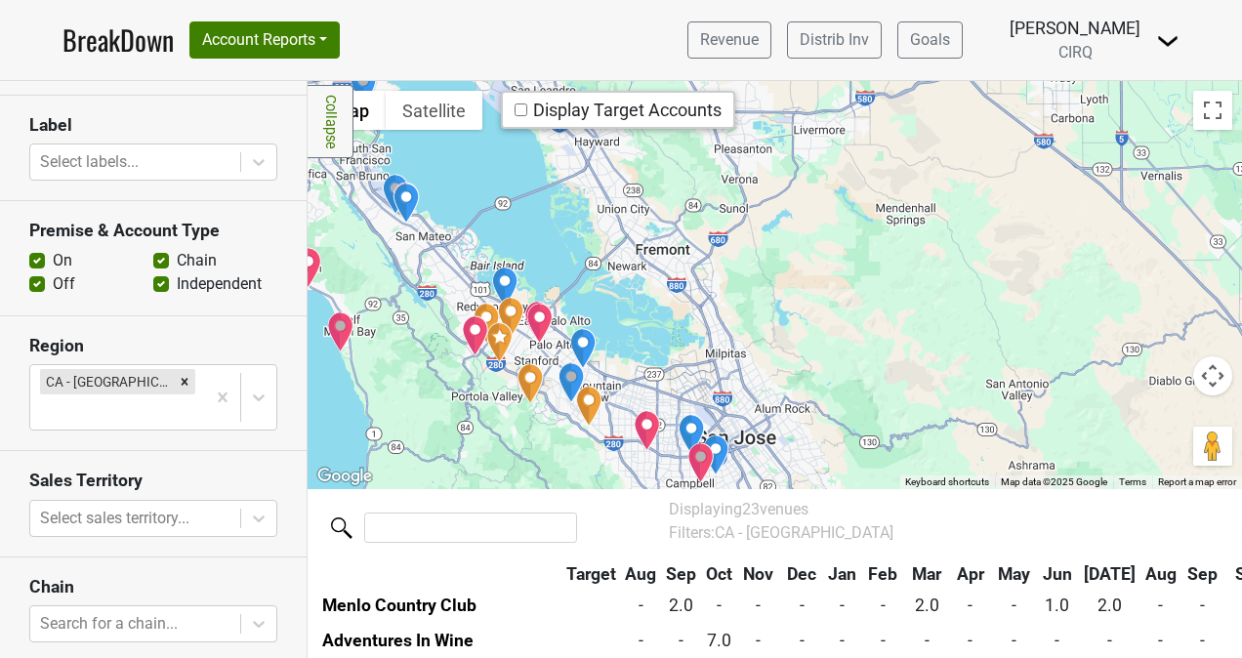
drag, startPoint x: 506, startPoint y: 411, endPoint x: 584, endPoint y: 350, distance: 99.4
click at [584, 350] on div "To navigate, press the arrow keys." at bounding box center [775, 285] width 935 height 408
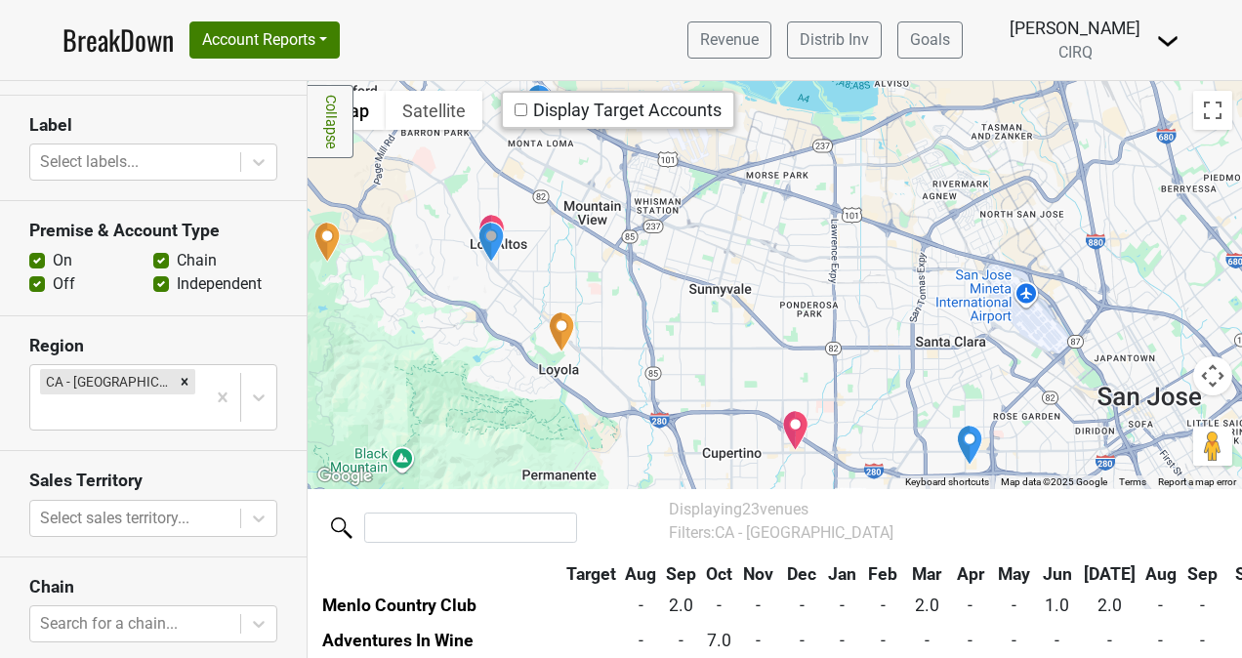
click at [480, 213] on div at bounding box center [775, 285] width 935 height 408
click at [482, 215] on img "Rustic House Oyster Bar and Grill - Los Altos" at bounding box center [492, 234] width 27 height 41
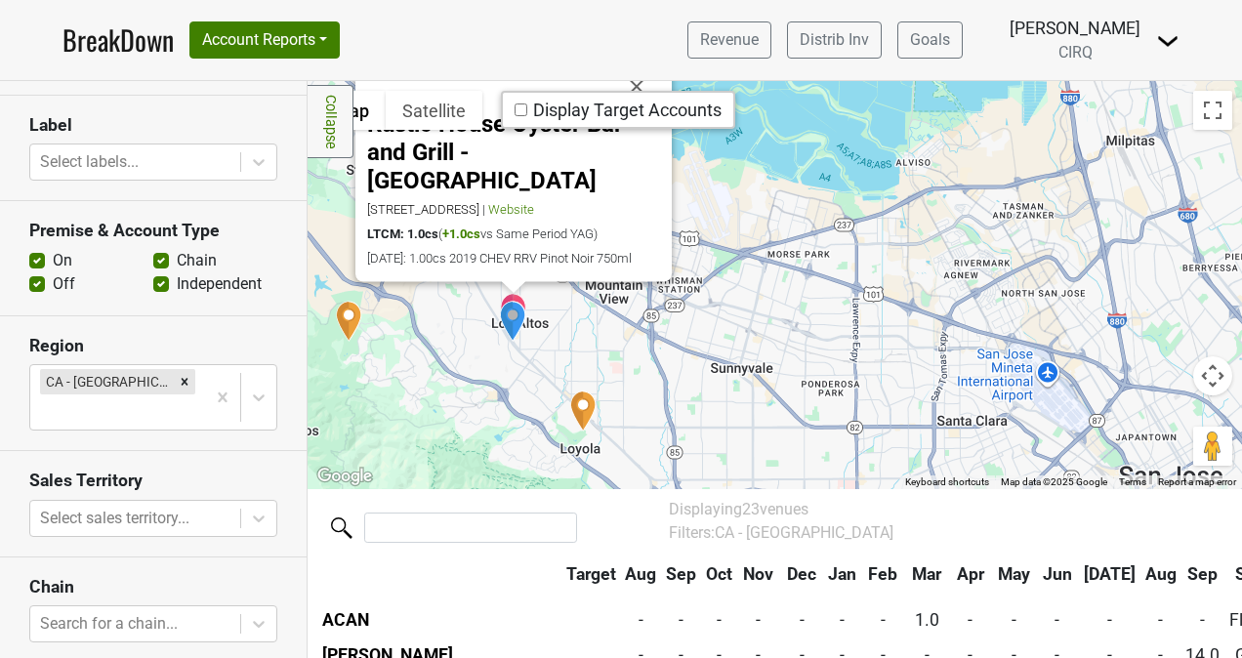
scroll to position [742, 0]
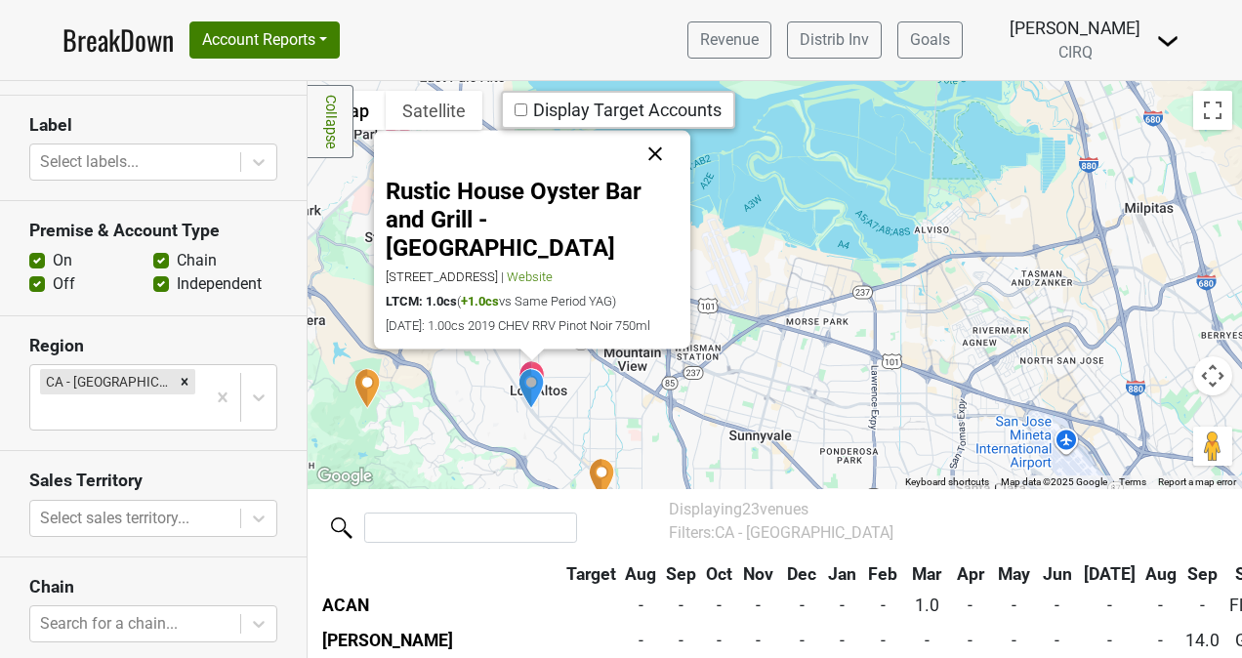
click at [645, 154] on button "Close" at bounding box center [655, 154] width 47 height 47
